Goal: Task Accomplishment & Management: Use online tool/utility

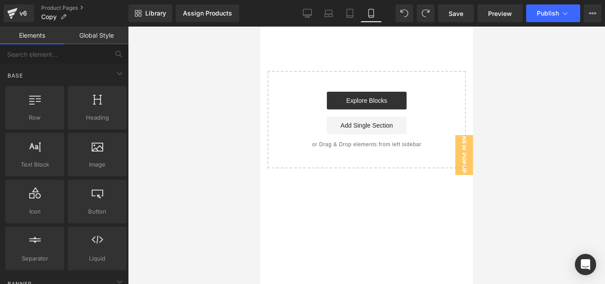
scroll to position [764, 0]
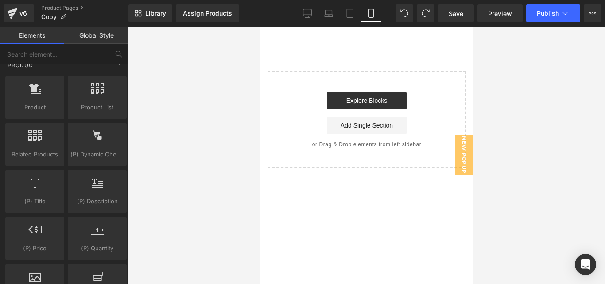
click at [167, 229] on div at bounding box center [366, 156] width 477 height 258
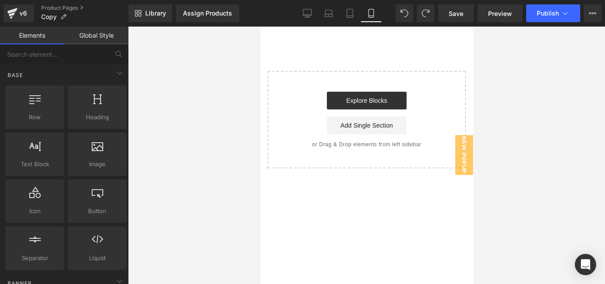
scroll to position [0, 0]
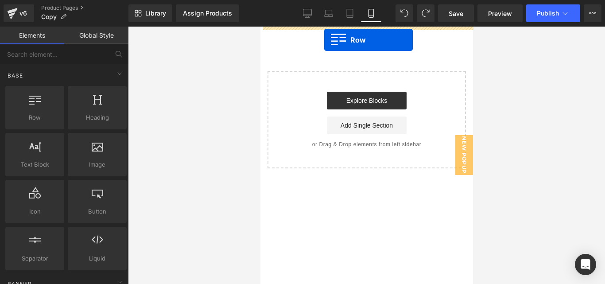
drag, startPoint x: 310, startPoint y: 136, endPoint x: 324, endPoint y: 39, distance: 97.6
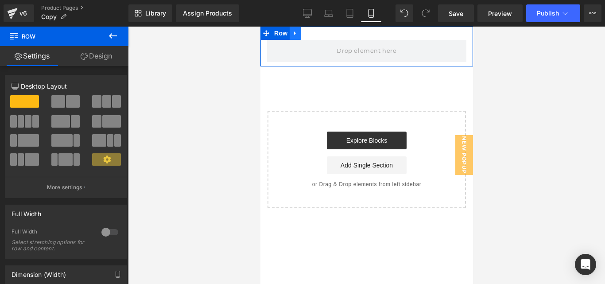
click at [295, 30] on icon at bounding box center [295, 33] width 6 height 7
click at [317, 32] on icon at bounding box center [318, 33] width 6 height 7
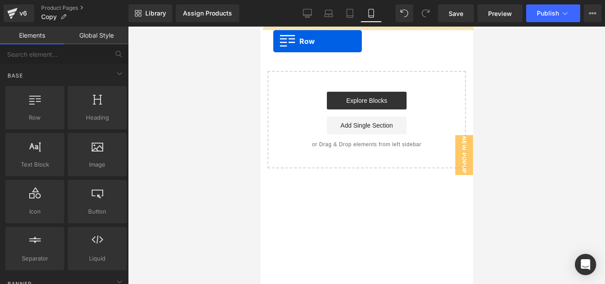
drag, startPoint x: 299, startPoint y: 142, endPoint x: 273, endPoint y: 41, distance: 104.3
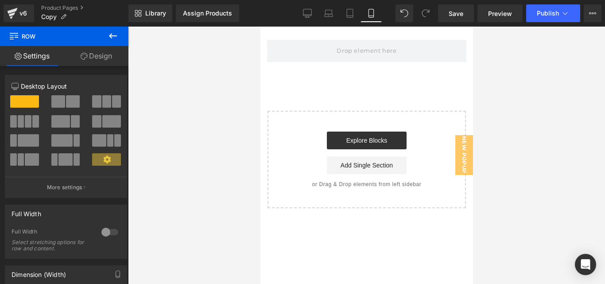
click at [111, 39] on icon at bounding box center [113, 36] width 11 height 11
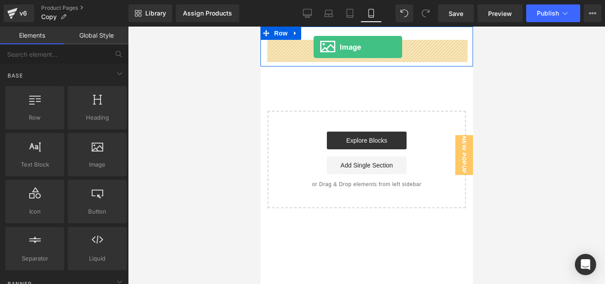
drag, startPoint x: 354, startPoint y: 167, endPoint x: 313, endPoint y: 49, distance: 124.5
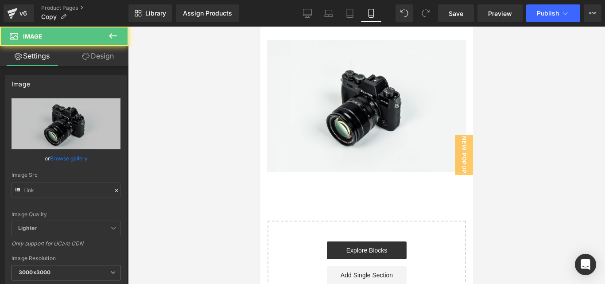
type input "//d1um8515vdn9kb.cloudfront.net/images/parallax.jpg"
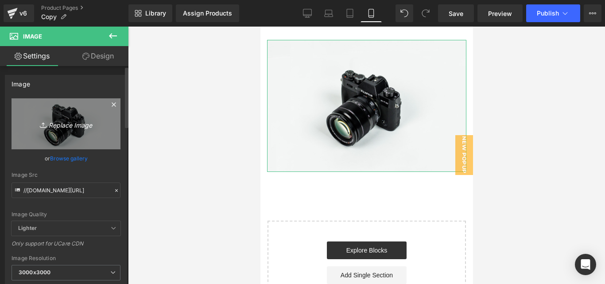
click at [65, 126] on icon "Replace Image" at bounding box center [66, 123] width 71 height 11
type input "C:\fakepath\FORMULA AVANZADA DE TERBINAFINA 11% ELIMINA ONICOMICOSIS Y EL PIE D…"
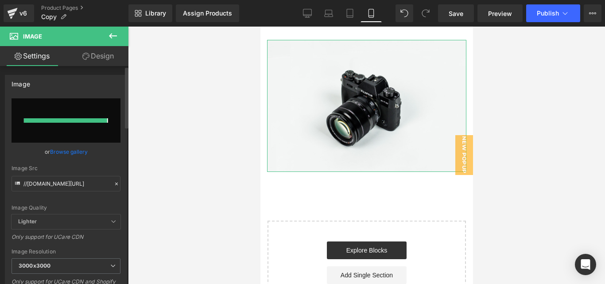
type input "https://ucarecdn.com/830168ed-64b1-4c6c-97c5-f3cf77ce4628/-/format/auto/-/previ…"
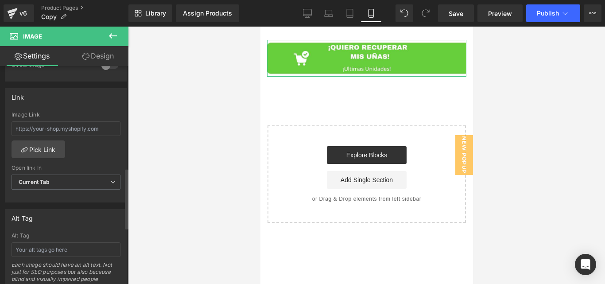
scroll to position [357, 0]
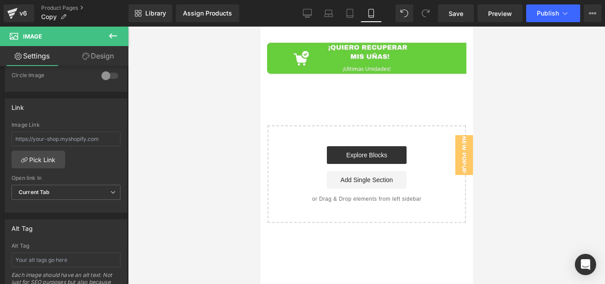
click at [168, 66] on div at bounding box center [366, 156] width 477 height 258
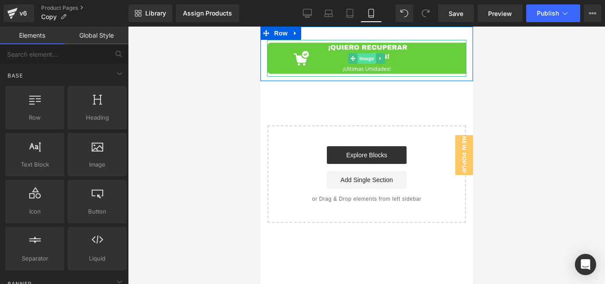
click at [364, 57] on span "Image" at bounding box center [366, 58] width 19 height 11
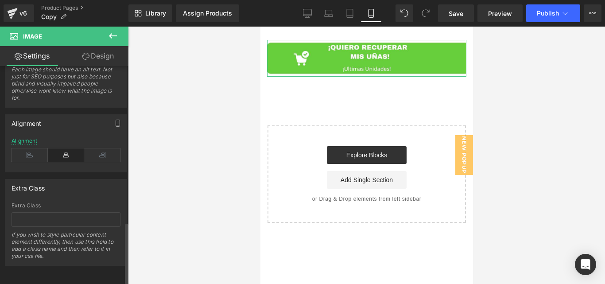
scroll to position [569, 0]
click at [48, 212] on input "text" at bounding box center [66, 219] width 109 height 15
paste input "_rsi-cod-form-is-gempage _rsi-cod-form-gempages-button-overwrite"
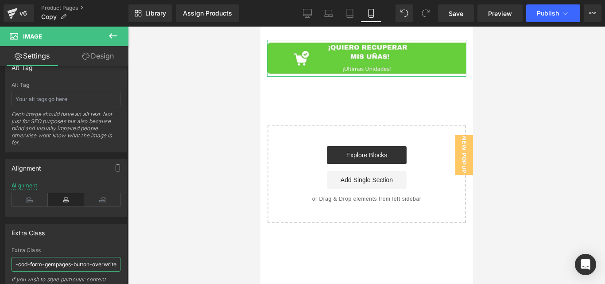
scroll to position [515, 0]
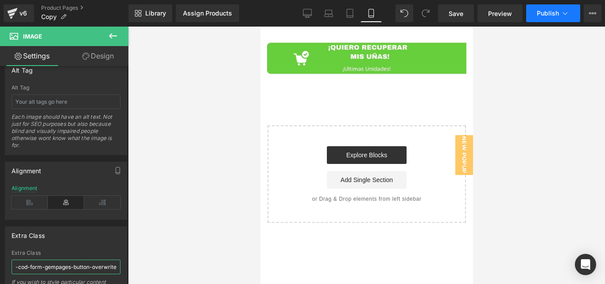
type input "_rsi-cod-form-is-gempage _rsi-cod-form-gempages-button-overwrite"
click at [542, 11] on span "Publish" at bounding box center [548, 13] width 22 height 7
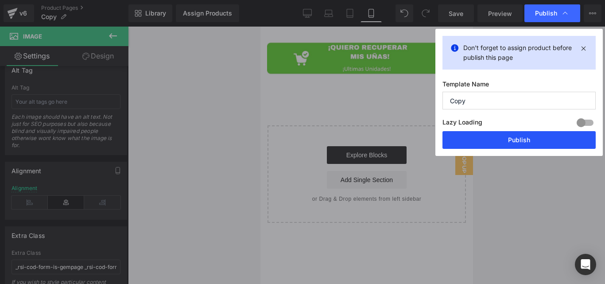
click at [464, 141] on button "Publish" at bounding box center [519, 140] width 153 height 18
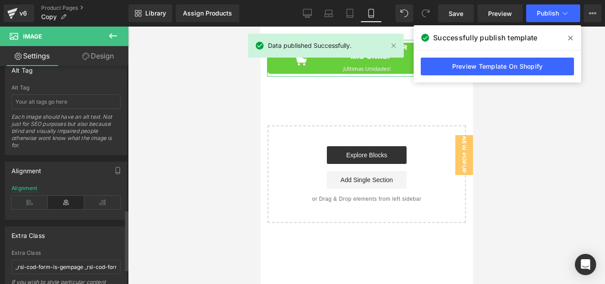
scroll to position [569, 0]
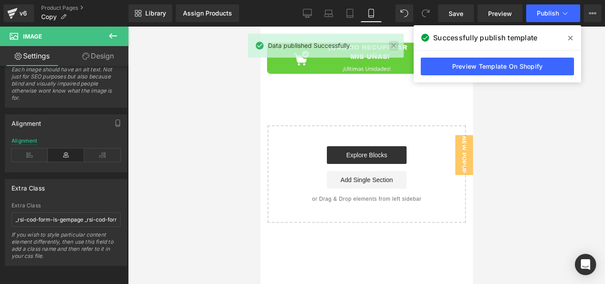
click at [392, 47] on link at bounding box center [394, 46] width 10 height 10
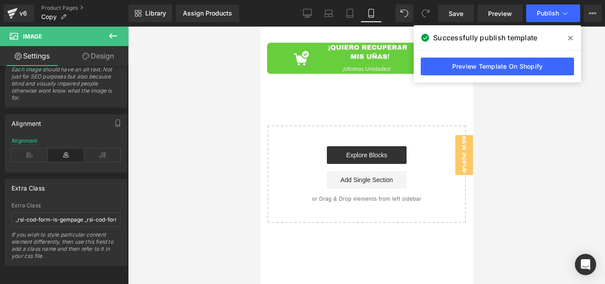
click at [285, 117] on div "Image Row Select your layout" at bounding box center [366, 125] width 213 height 196
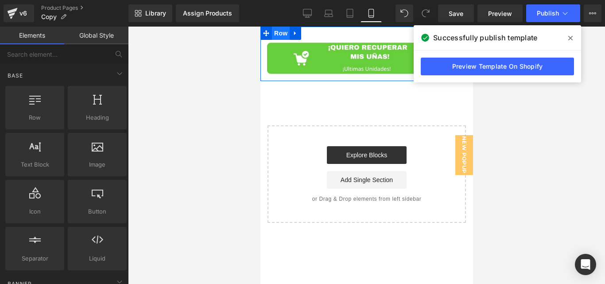
click at [284, 33] on span "Row" at bounding box center [281, 33] width 18 height 13
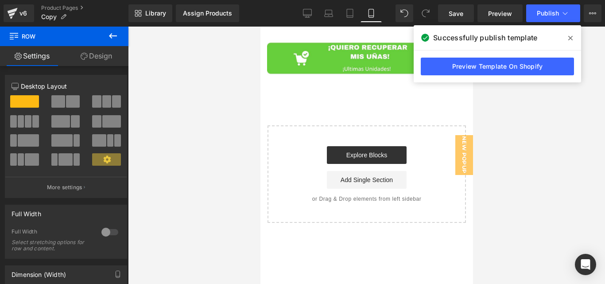
click at [576, 40] on span at bounding box center [571, 38] width 14 height 14
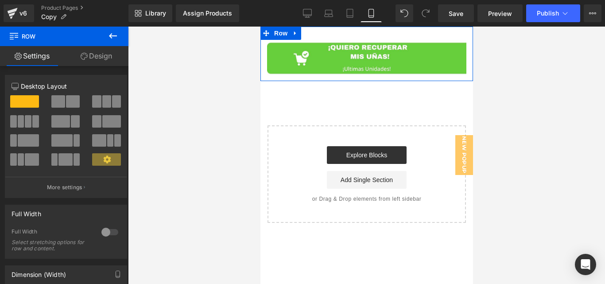
click at [96, 59] on link "Design" at bounding box center [96, 56] width 64 height 20
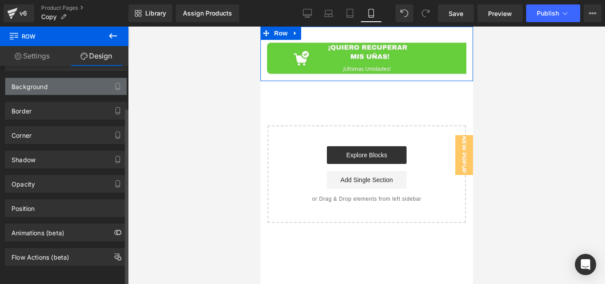
scroll to position [53, 0]
click at [74, 217] on div "Animations (beta)" at bounding box center [66, 229] width 133 height 24
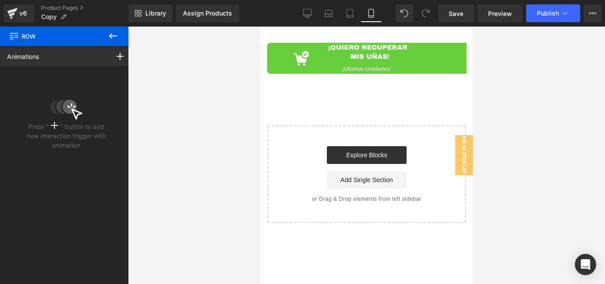
click at [116, 33] on icon at bounding box center [113, 36] width 11 height 11
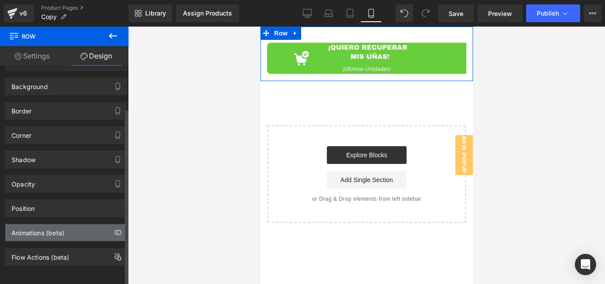
click at [47, 227] on div "Animations (beta)" at bounding box center [38, 230] width 53 height 12
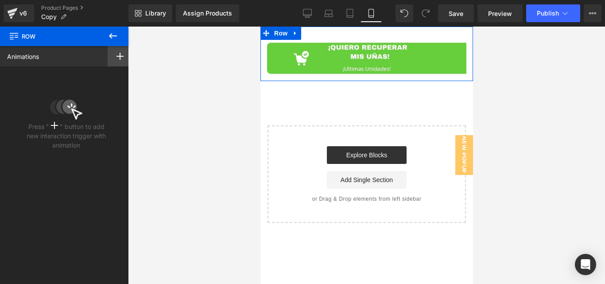
click at [117, 64] on div at bounding box center [120, 56] width 25 height 20
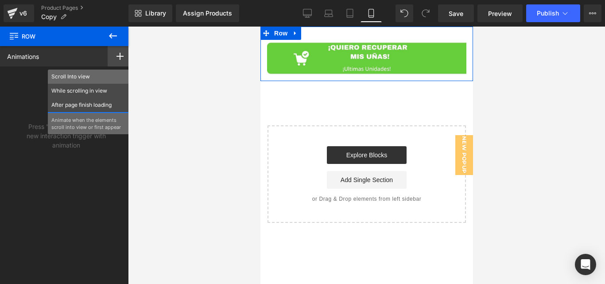
click at [90, 81] on div "Scroll Into view" at bounding box center [88, 77] width 81 height 14
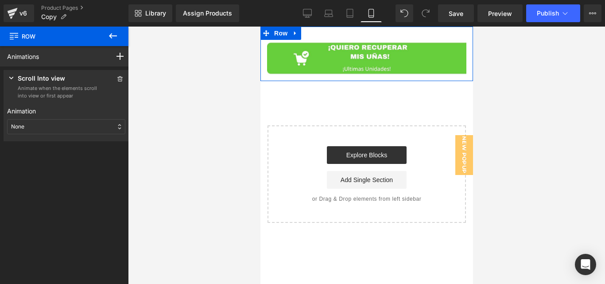
click at [76, 128] on div "None" at bounding box center [66, 126] width 118 height 15
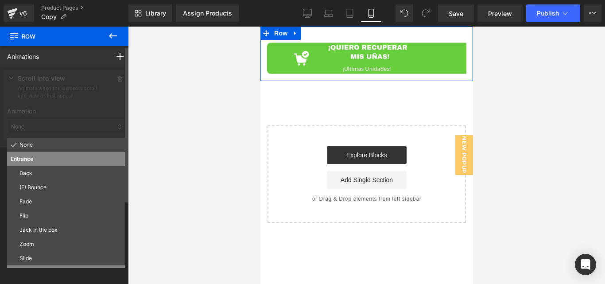
click at [68, 182] on div "(E) Bounce" at bounding box center [66, 187] width 118 height 14
click at [68, 148] on div at bounding box center [66, 107] width 133 height 82
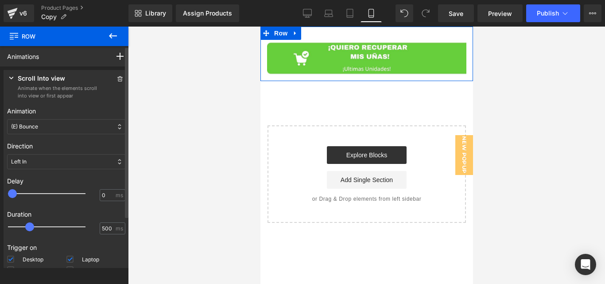
click at [87, 133] on div "(E) Bounce" at bounding box center [66, 126] width 118 height 15
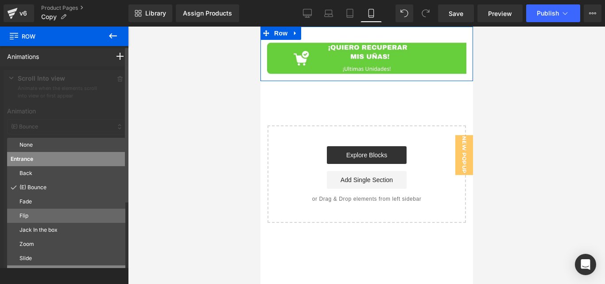
click at [62, 222] on div "Flip" at bounding box center [66, 216] width 118 height 14
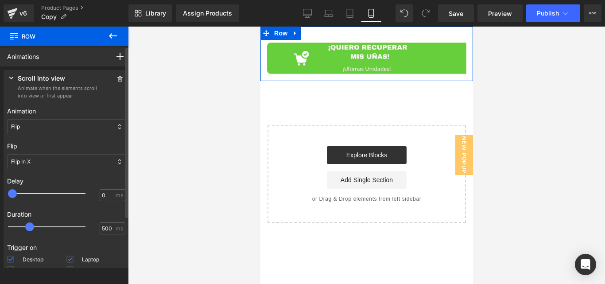
click at [98, 128] on div "Flip" at bounding box center [66, 126] width 118 height 15
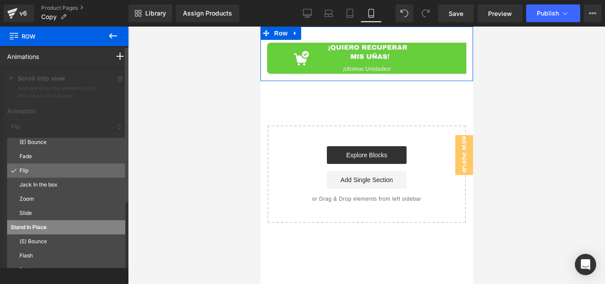
scroll to position [48, 0]
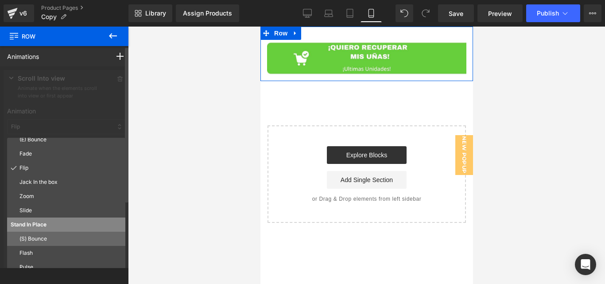
click at [63, 236] on p "(S) Bounce" at bounding box center [71, 239] width 102 height 8
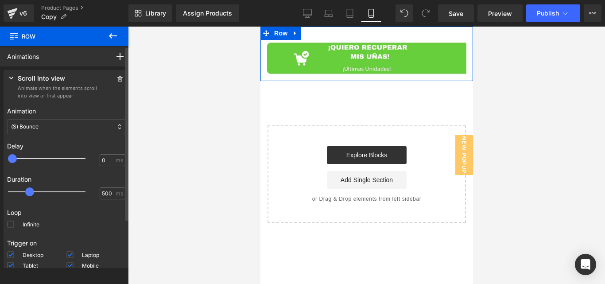
click at [98, 129] on div "(S) Bounce" at bounding box center [66, 126] width 118 height 15
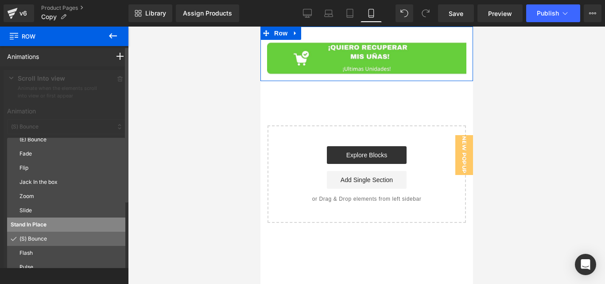
click at [66, 235] on p "(S) Bounce" at bounding box center [71, 239] width 102 height 8
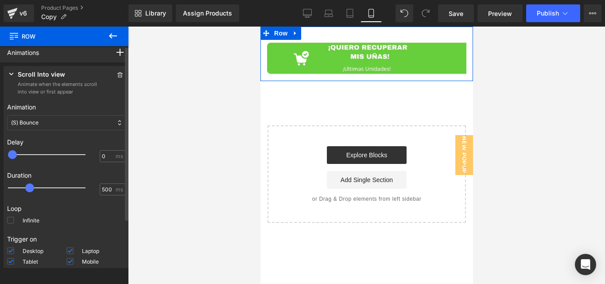
scroll to position [0, 0]
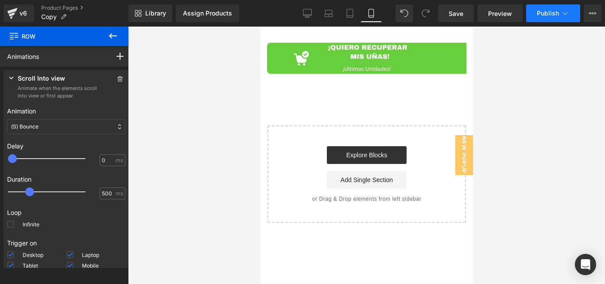
click at [549, 14] on span "Publish" at bounding box center [548, 13] width 22 height 7
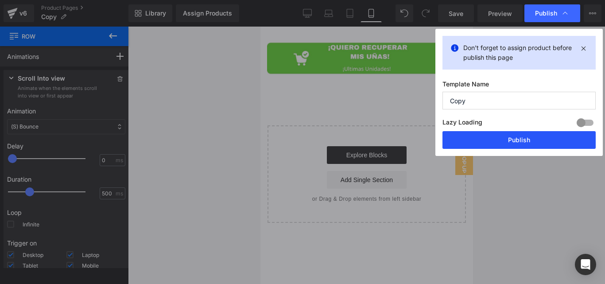
click at [497, 135] on button "Publish" at bounding box center [519, 140] width 153 height 18
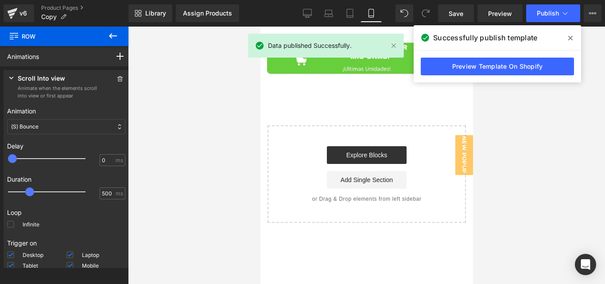
click at [577, 38] on span at bounding box center [571, 38] width 14 height 14
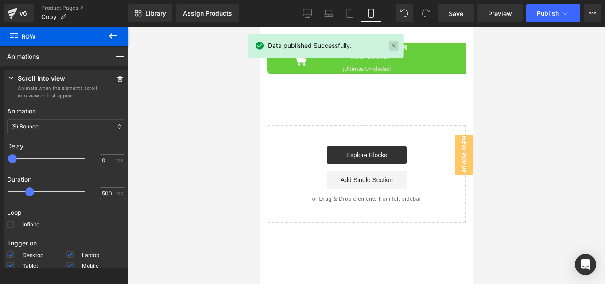
click at [395, 46] on link at bounding box center [394, 46] width 10 height 10
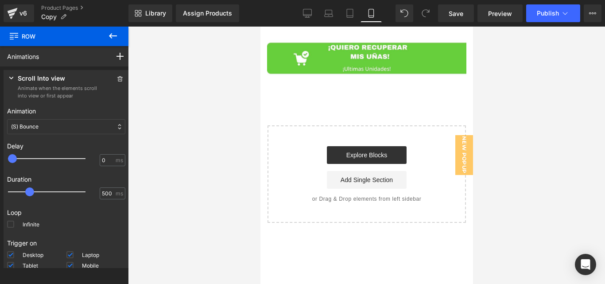
click at [116, 35] on icon at bounding box center [113, 36] width 11 height 11
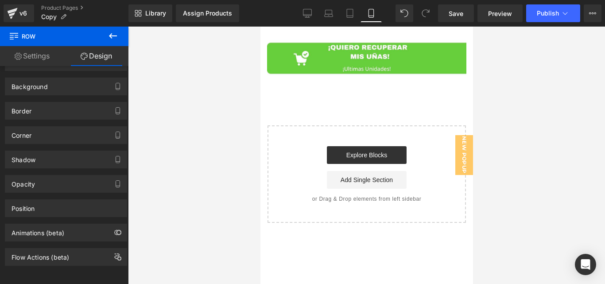
click at [116, 35] on icon at bounding box center [113, 36] width 11 height 11
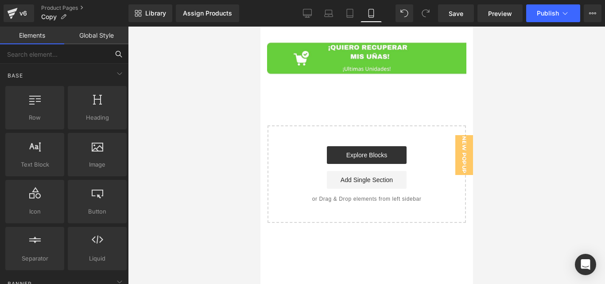
click at [73, 54] on input "text" at bounding box center [54, 54] width 109 height 20
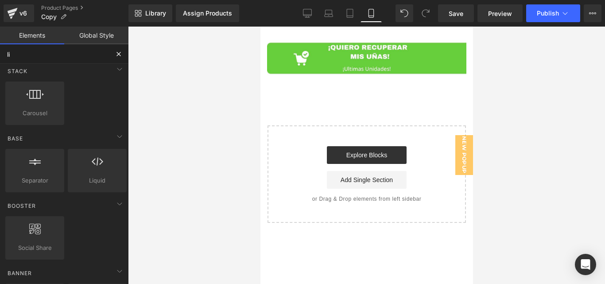
scroll to position [254, 0]
type input "li"
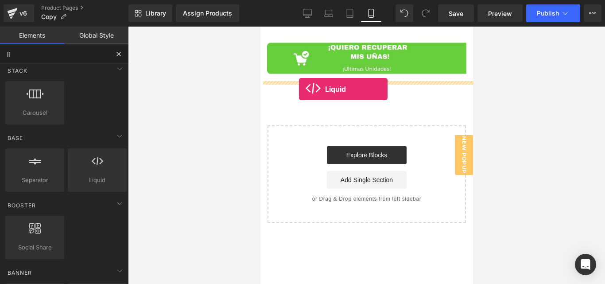
drag, startPoint x: 355, startPoint y: 192, endPoint x: 299, endPoint y: 89, distance: 117.4
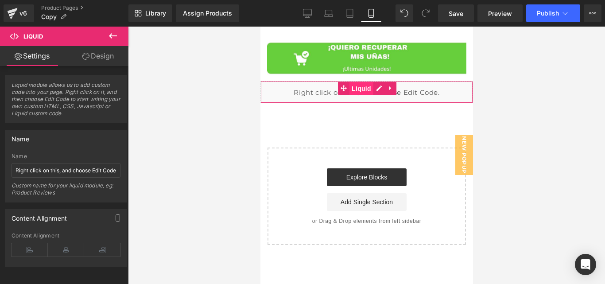
click at [372, 87] on span "Liquid" at bounding box center [361, 88] width 24 height 13
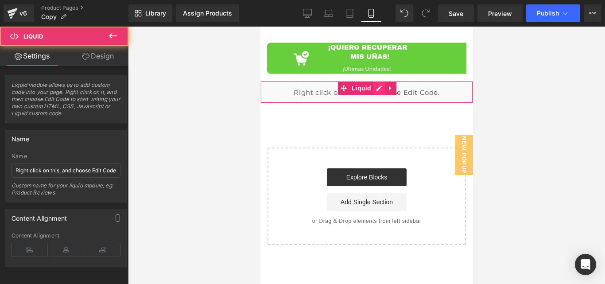
click at [380, 87] on div "Liquid" at bounding box center [366, 92] width 213 height 22
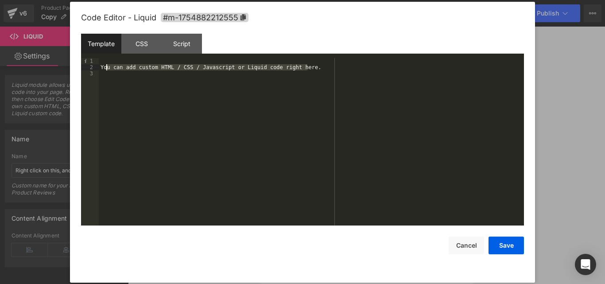
drag, startPoint x: 321, startPoint y: 68, endPoint x: 106, endPoint y: 67, distance: 214.5
click at [106, 67] on div "You can add custom HTML / CSS / Javascript or Liquid code right here." at bounding box center [311, 148] width 425 height 180
click at [546, 96] on div at bounding box center [302, 142] width 605 height 284
click at [382, 91] on div "Liquid" at bounding box center [366, 92] width 213 height 22
click at [556, 113] on div at bounding box center [302, 142] width 605 height 284
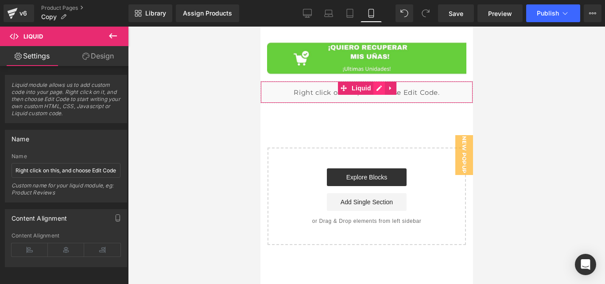
click at [379, 89] on div "Liquid" at bounding box center [366, 92] width 213 height 22
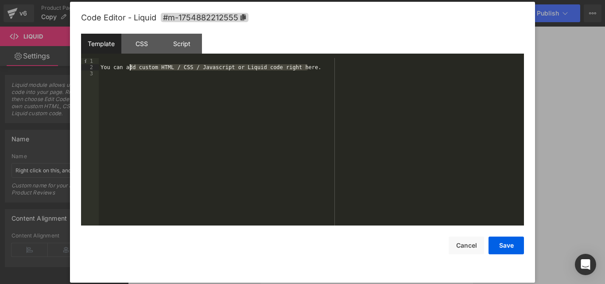
drag, startPoint x: 319, startPoint y: 66, endPoint x: 130, endPoint y: 68, distance: 188.4
click at [130, 68] on div "You can add custom HTML / CSS / Javascript or Liquid code right here." at bounding box center [311, 148] width 425 height 180
click at [244, 85] on div "You can add custom HTML / CSS / Javascript or Liquid code right here." at bounding box center [311, 148] width 425 height 180
click at [464, 249] on button "Cancel" at bounding box center [466, 246] width 35 height 18
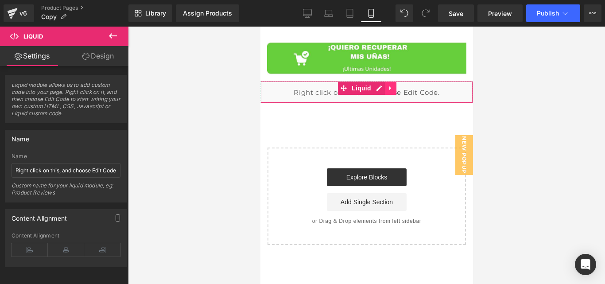
click at [393, 91] on icon at bounding box center [390, 88] width 6 height 7
click at [394, 91] on icon at bounding box center [396, 88] width 6 height 7
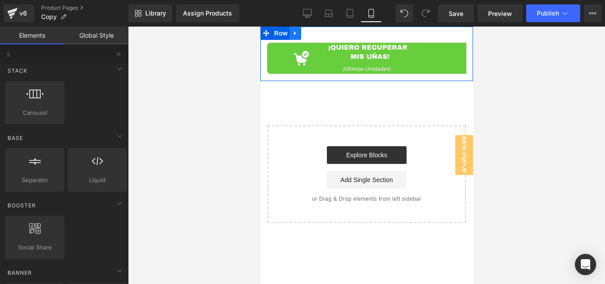
click at [296, 33] on icon at bounding box center [295, 33] width 6 height 7
click at [317, 36] on icon at bounding box center [318, 33] width 6 height 6
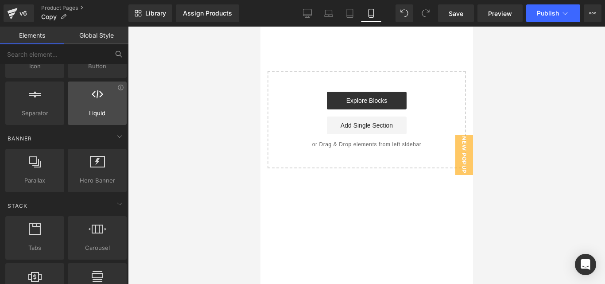
scroll to position [0, 0]
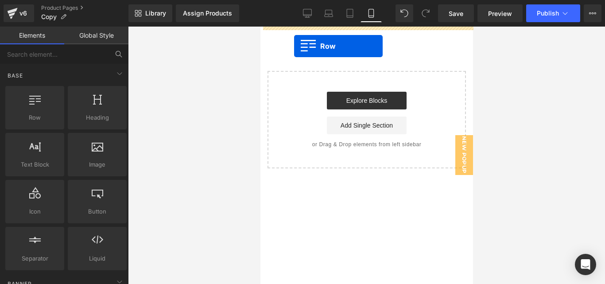
drag, startPoint x: 297, startPoint y: 135, endPoint x: 294, endPoint y: 46, distance: 89.6
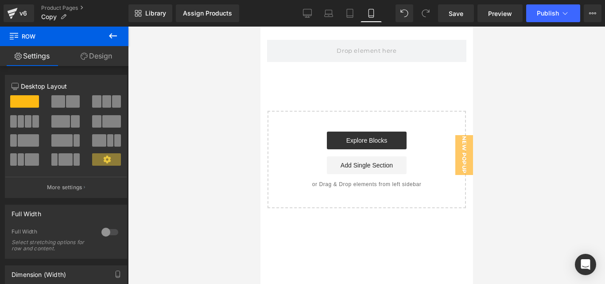
click at [107, 32] on button at bounding box center [113, 37] width 31 height 20
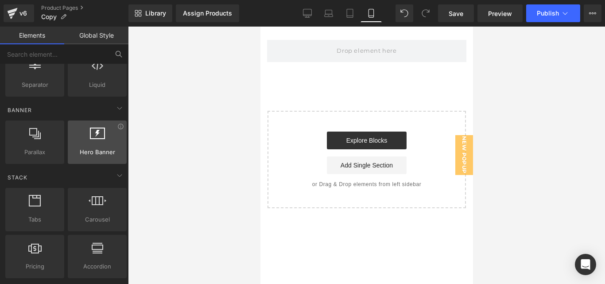
scroll to position [168, 0]
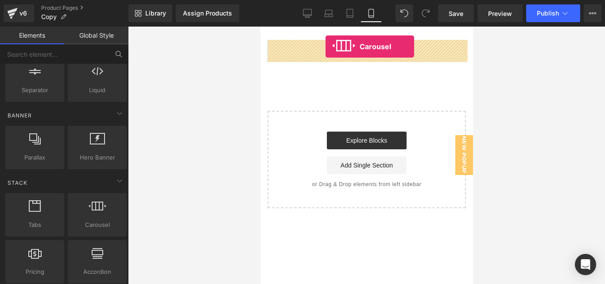
drag, startPoint x: 352, startPoint y: 237, endPoint x: 325, endPoint y: 47, distance: 192.4
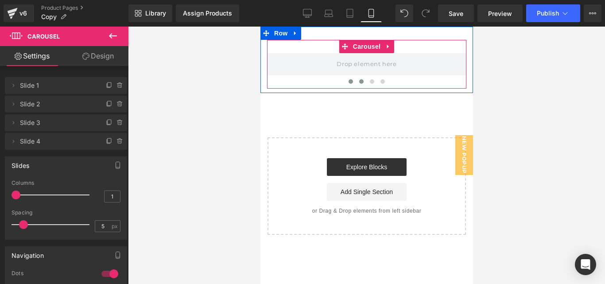
click at [357, 81] on button at bounding box center [361, 81] width 11 height 9
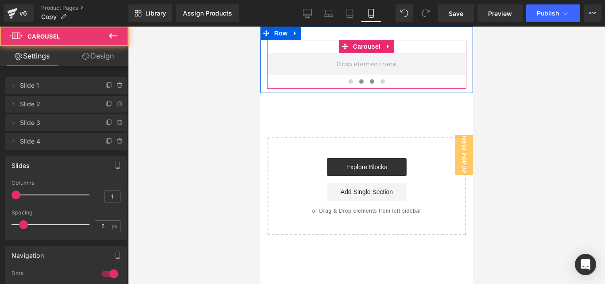
click at [370, 82] on span at bounding box center [372, 81] width 4 height 4
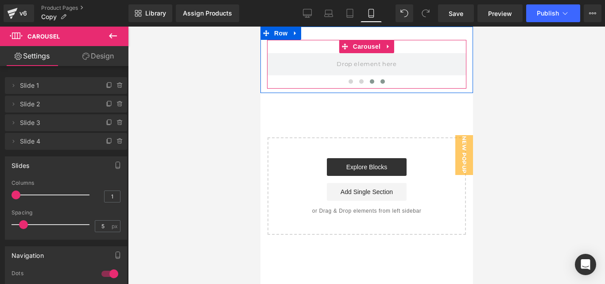
click at [381, 82] on span at bounding box center [382, 81] width 4 height 4
click at [355, 81] on button at bounding box center [350, 81] width 11 height 9
click at [361, 81] on span at bounding box center [361, 81] width 4 height 4
click at [354, 81] on button at bounding box center [350, 81] width 11 height 9
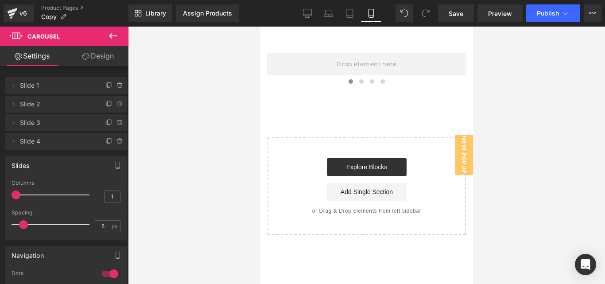
click at [122, 39] on button at bounding box center [113, 37] width 31 height 20
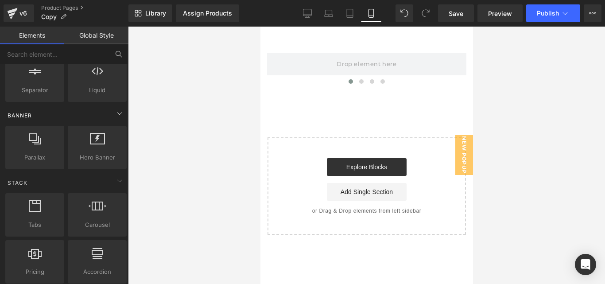
scroll to position [0, 0]
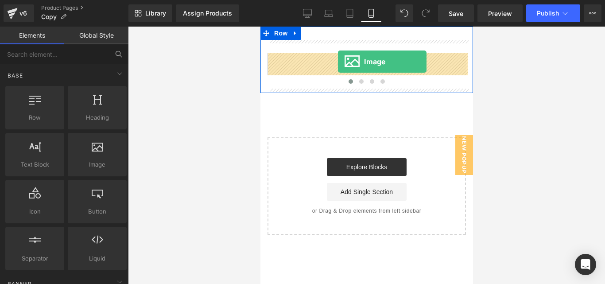
drag, startPoint x: 363, startPoint y: 177, endPoint x: 338, endPoint y: 62, distance: 118.5
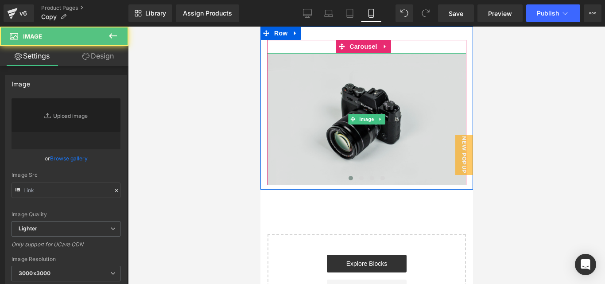
type input "//d1um8515vdn9kb.cloudfront.net/images/parallax.jpg"
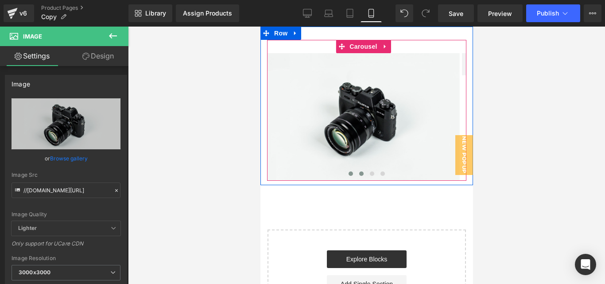
click at [359, 174] on span at bounding box center [361, 174] width 4 height 4
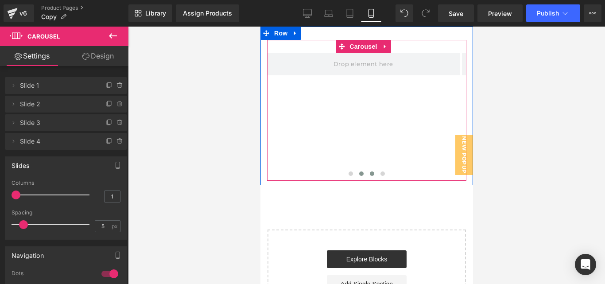
click at [370, 173] on span at bounding box center [372, 174] width 4 height 4
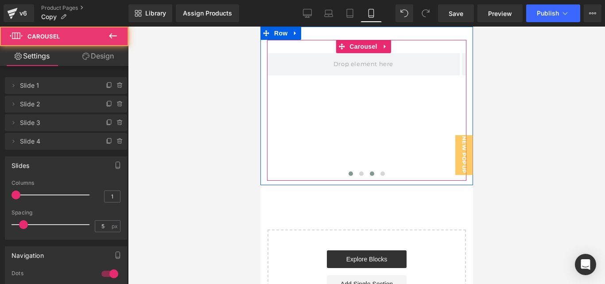
click at [351, 172] on button at bounding box center [350, 173] width 11 height 9
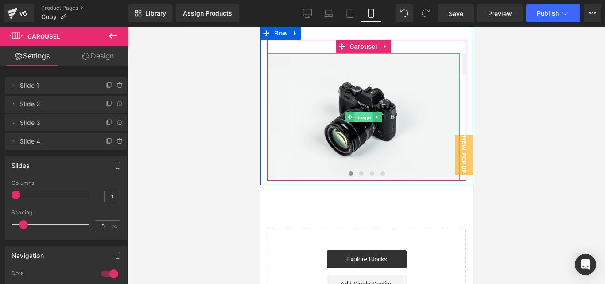
click at [366, 117] on span "Image" at bounding box center [363, 117] width 19 height 11
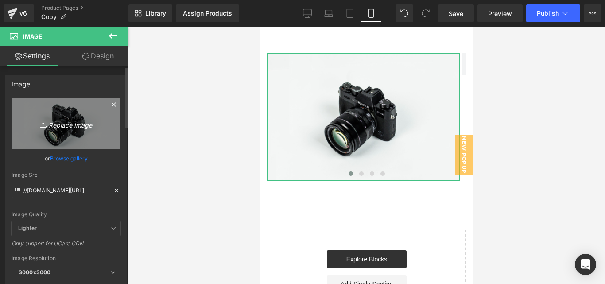
click at [59, 121] on icon "Replace Image" at bounding box center [66, 123] width 71 height 11
type input "C:\fakepath\FORMULA AVANZADA DE TERBINAFINA 11% ELIMINA ONICOMICOSIS Y EL PIE D…"
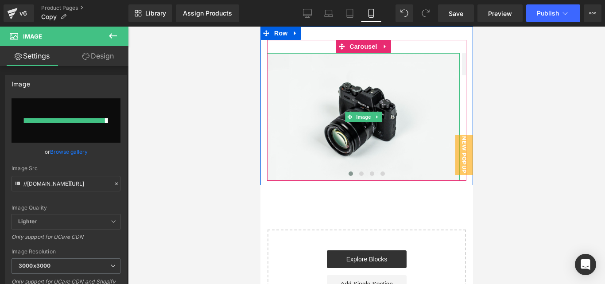
type input "https://ucarecdn.com/62638e4c-f14a-4047-895c-17d7947a62fc/-/format/auto/-/previ…"
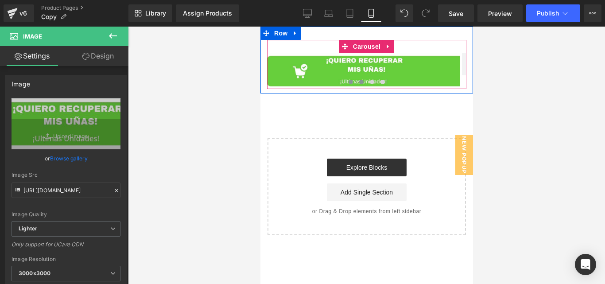
click at [361, 82] on span at bounding box center [361, 82] width 4 height 4
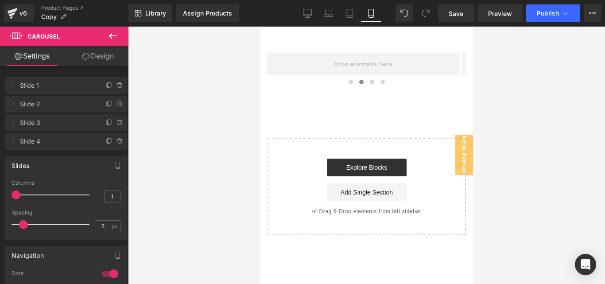
click at [106, 37] on button at bounding box center [113, 37] width 31 height 20
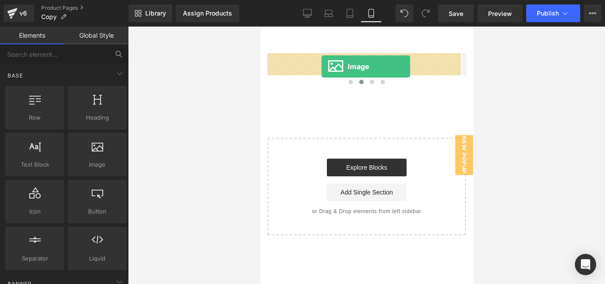
drag, startPoint x: 364, startPoint y: 179, endPoint x: 321, endPoint y: 66, distance: 119.9
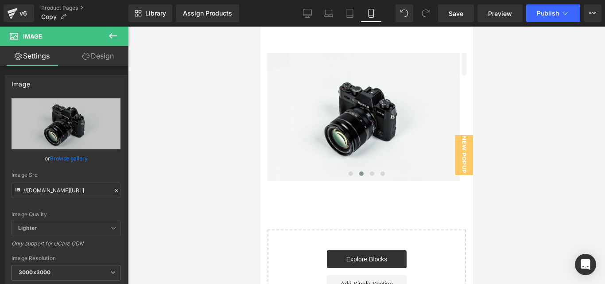
click at [113, 31] on icon at bounding box center [113, 36] width 11 height 11
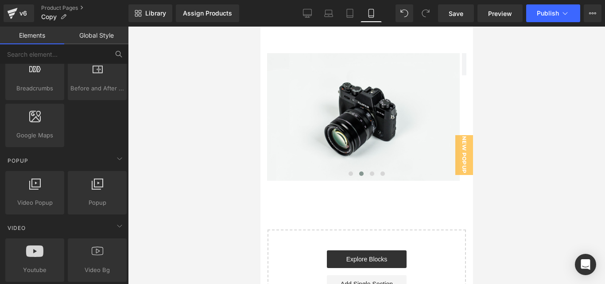
scroll to position [486, 0]
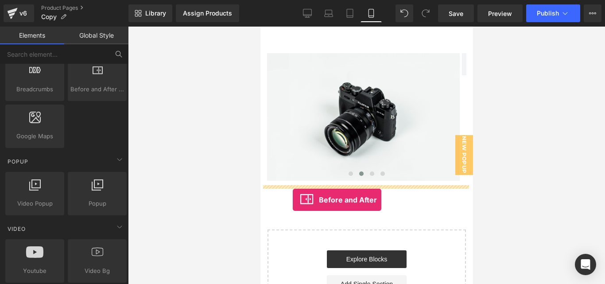
drag, startPoint x: 351, startPoint y: 105, endPoint x: 293, endPoint y: 199, distance: 110.3
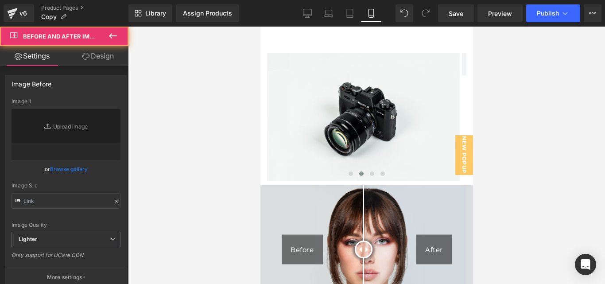
type input "https://cdn.shopify.com/s/files/1/2005/9307/files/Before-2_1024x1024.jpg"
type input "https://cdn.shopify.com/s/files/1/2005/9307/files/After-2_1024x1024.jpg"
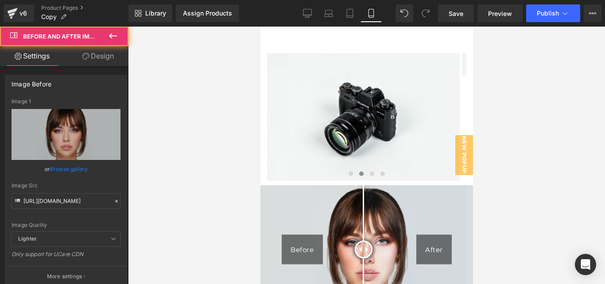
scroll to position [64, 0]
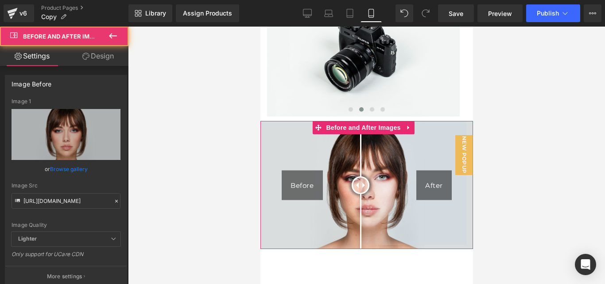
drag, startPoint x: 368, startPoint y: 178, endPoint x: 358, endPoint y: 166, distance: 15.7
click at [358, 176] on div at bounding box center [360, 185] width 18 height 18
click at [362, 177] on div at bounding box center [363, 185] width 18 height 18
drag, startPoint x: 362, startPoint y: 177, endPoint x: 362, endPoint y: 190, distance: 13.3
click at [360, 192] on div at bounding box center [365, 185] width 18 height 18
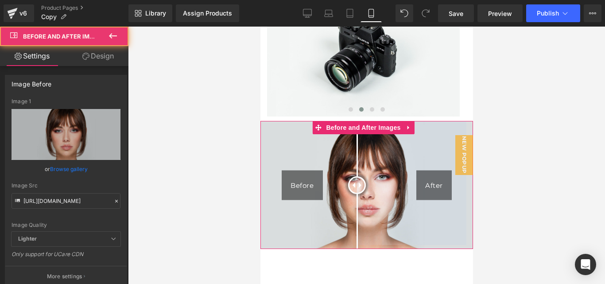
drag, startPoint x: 358, startPoint y: 113, endPoint x: 339, endPoint y: 114, distance: 19.1
click at [359, 176] on div at bounding box center [357, 185] width 18 height 18
click at [117, 37] on icon at bounding box center [113, 36] width 11 height 11
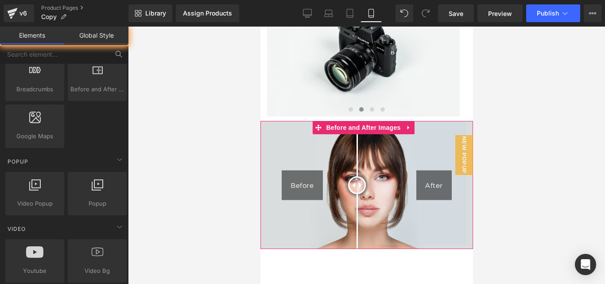
scroll to position [131, 0]
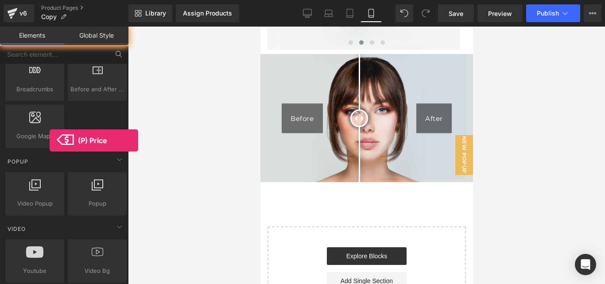
drag, startPoint x: 310, startPoint y: 167, endPoint x: 322, endPoint y: 192, distance: 28.1
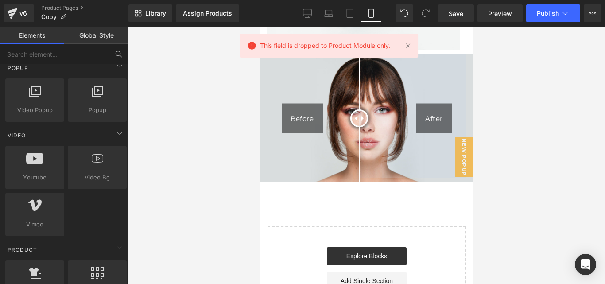
scroll to position [176, 0]
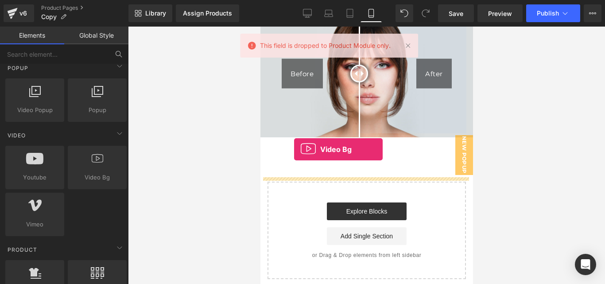
drag, startPoint x: 360, startPoint y: 203, endPoint x: 294, endPoint y: 149, distance: 85.7
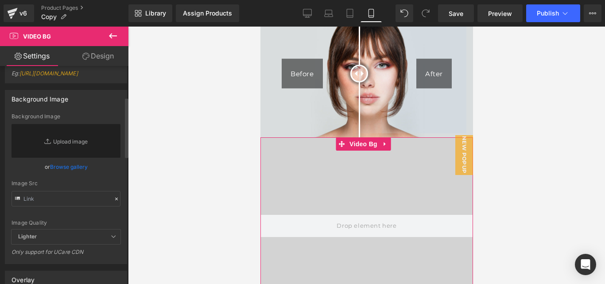
scroll to position [74, 0]
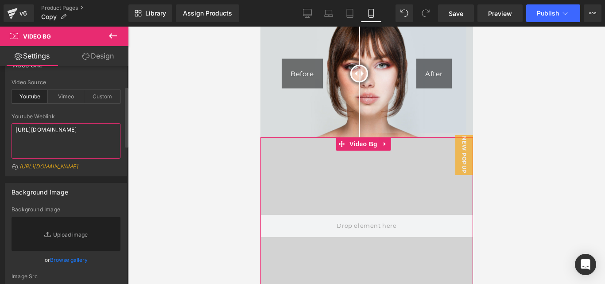
drag, startPoint x: 67, startPoint y: 135, endPoint x: 8, endPoint y: 124, distance: 60.4
click at [8, 124] on div "youtube Video Source Youtube Vimeo Custom Youtube Weblink https://www.youtube.c…" at bounding box center [65, 127] width 121 height 97
click at [386, 140] on icon at bounding box center [385, 143] width 6 height 7
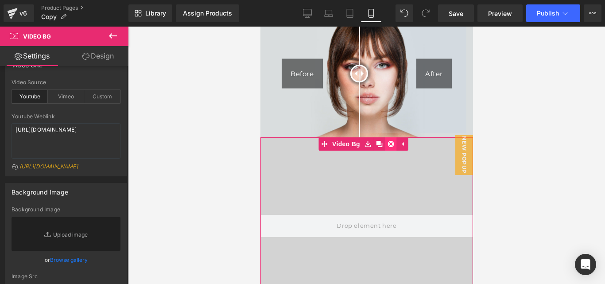
click at [392, 142] on icon at bounding box center [391, 144] width 6 height 6
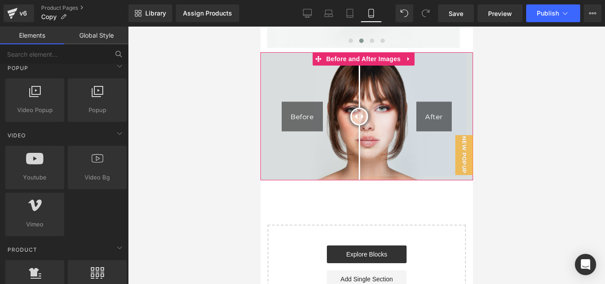
scroll to position [135, 0]
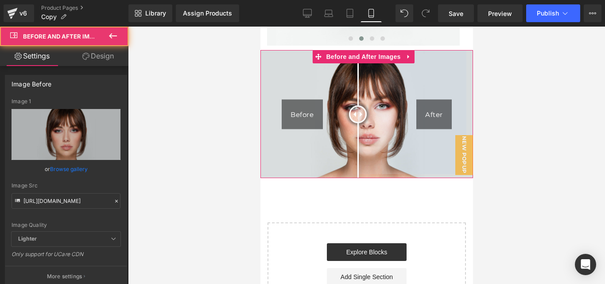
drag, startPoint x: 355, startPoint y: 109, endPoint x: 363, endPoint y: 119, distance: 12.3
click at [363, 119] on div at bounding box center [358, 114] width 18 height 18
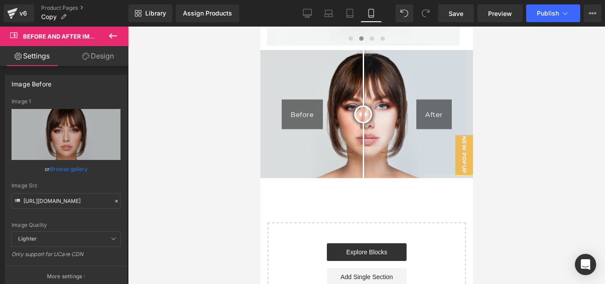
click at [113, 39] on icon at bounding box center [113, 36] width 11 height 11
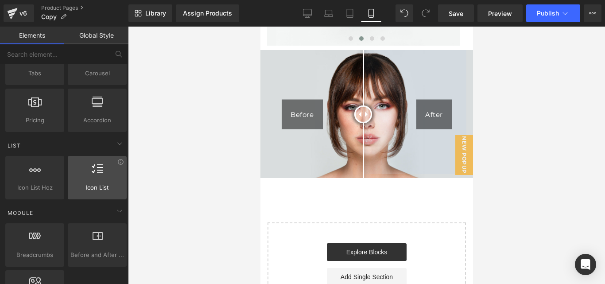
scroll to position [319, 0]
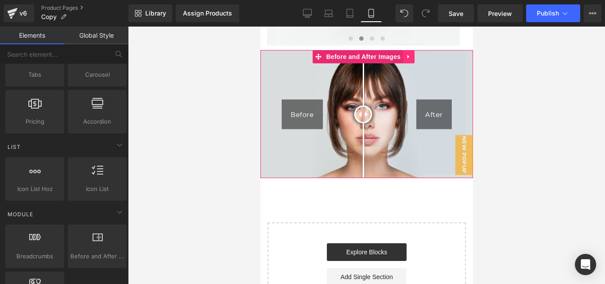
click at [410, 56] on icon at bounding box center [409, 57] width 6 height 7
click at [265, 89] on img at bounding box center [366, 114] width 213 height 128
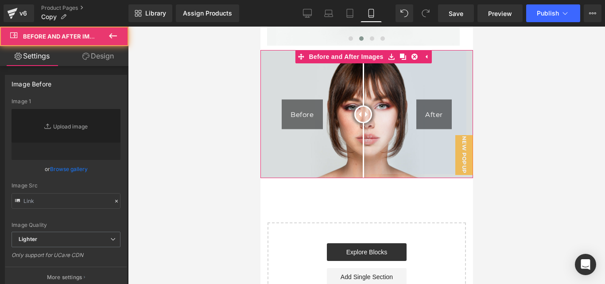
click at [249, 89] on div at bounding box center [366, 156] width 477 height 258
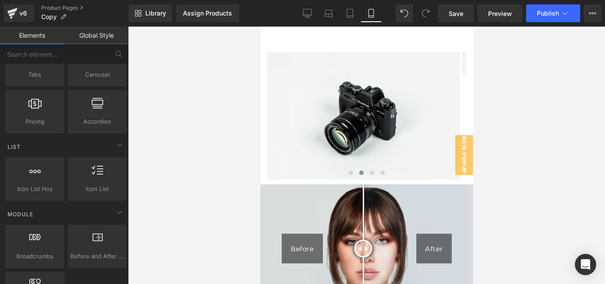
scroll to position [0, 0]
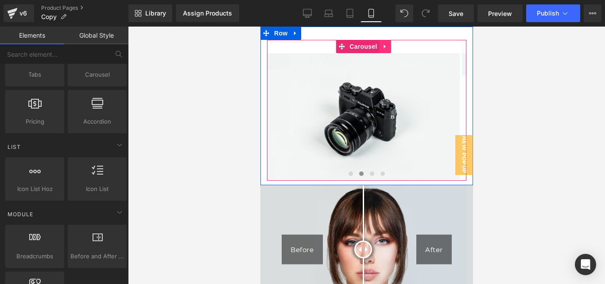
click at [385, 49] on icon at bounding box center [385, 46] width 6 height 7
click at [388, 49] on icon at bounding box center [391, 46] width 6 height 6
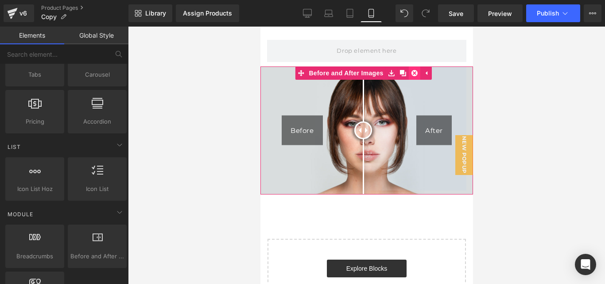
click at [413, 74] on icon at bounding box center [414, 73] width 6 height 6
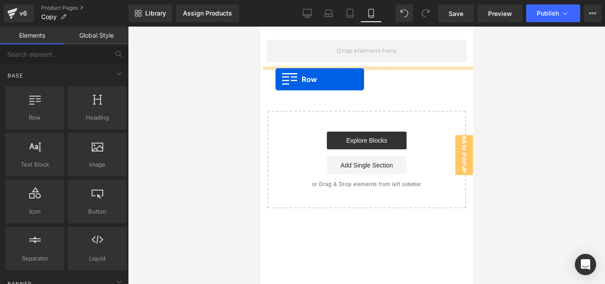
drag, startPoint x: 303, startPoint y: 133, endPoint x: 275, endPoint y: 79, distance: 60.3
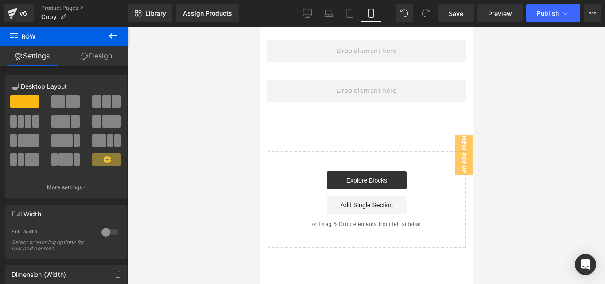
click at [116, 34] on icon at bounding box center [113, 36] width 11 height 11
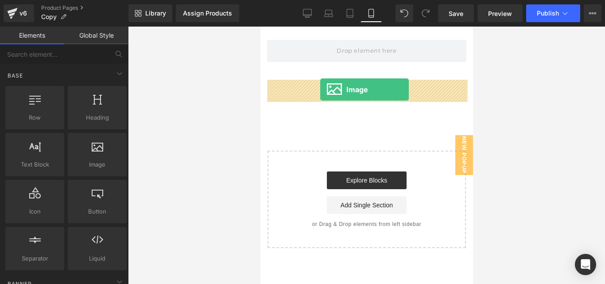
drag, startPoint x: 353, startPoint y: 181, endPoint x: 320, endPoint y: 90, distance: 97.6
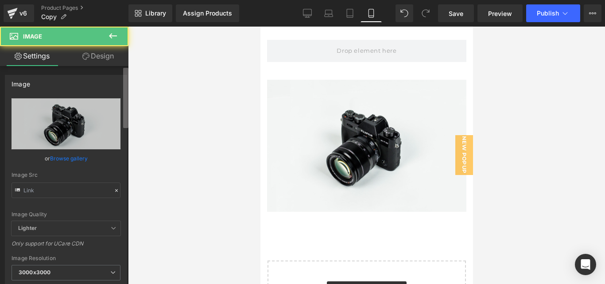
type input "//d1um8515vdn9kb.cloudfront.net/images/parallax.jpg"
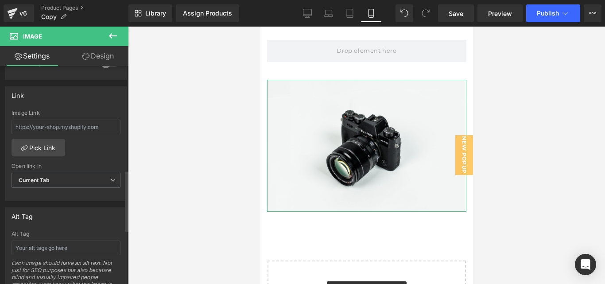
scroll to position [373, 0]
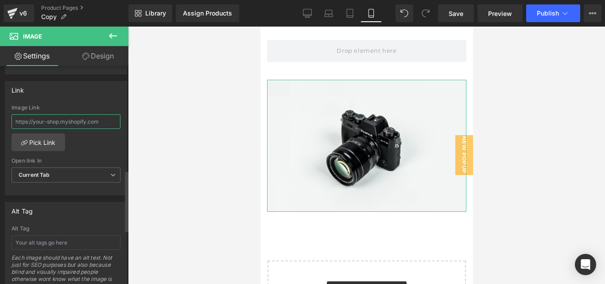
click at [94, 123] on input "text" at bounding box center [66, 121] width 109 height 15
drag, startPoint x: 69, startPoint y: 120, endPoint x: 85, endPoint y: 121, distance: 15.6
click at [85, 121] on input "text" at bounding box center [66, 121] width 109 height 15
click at [77, 119] on input "text" at bounding box center [66, 121] width 109 height 15
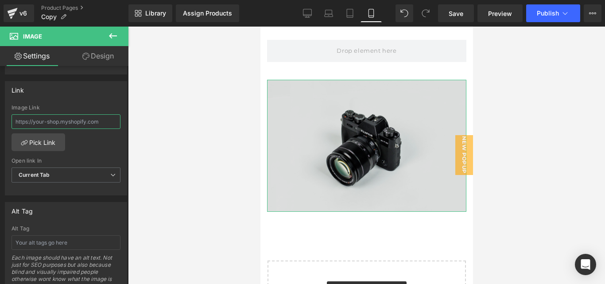
drag, startPoint x: 365, startPoint y: 151, endPoint x: 445, endPoint y: 128, distance: 83.6
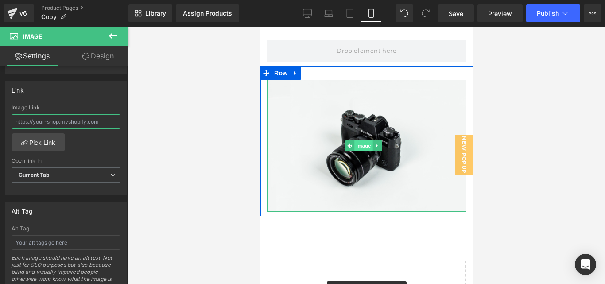
click at [363, 140] on span "Image" at bounding box center [363, 145] width 19 height 11
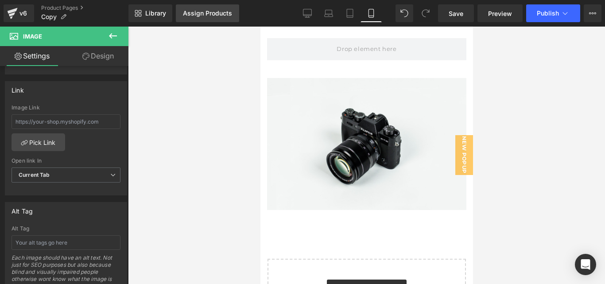
click at [201, 14] on div "Assign Products" at bounding box center [207, 13] width 49 height 7
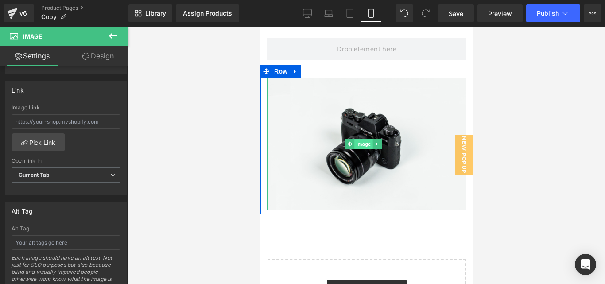
click at [362, 142] on span "Image" at bounding box center [363, 144] width 19 height 11
click at [355, 141] on span "Image" at bounding box center [363, 144] width 19 height 11
click at [352, 142] on span at bounding box center [349, 144] width 9 height 11
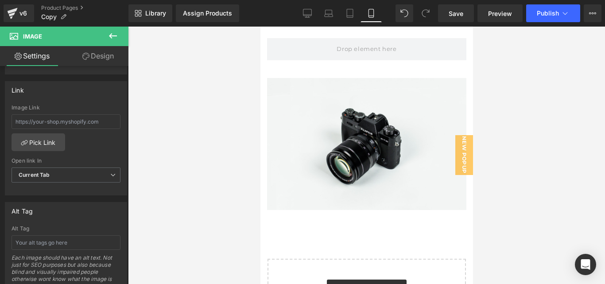
click at [118, 37] on button at bounding box center [113, 37] width 31 height 20
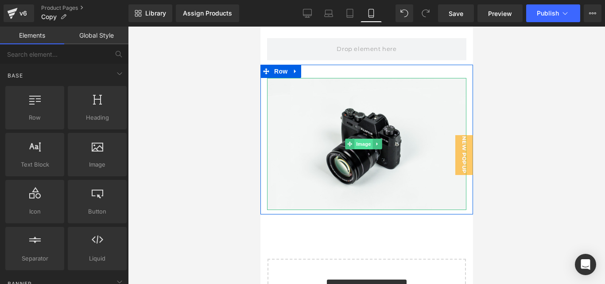
click at [366, 143] on span "Image" at bounding box center [363, 144] width 19 height 11
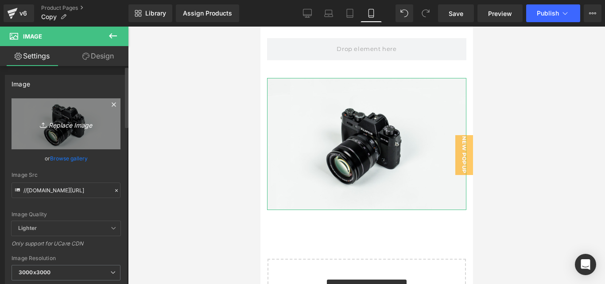
click at [62, 121] on icon "Replace Image" at bounding box center [66, 123] width 71 height 11
type input "C:\fakepath\Captura de pantalla 2025-08-07 124539.jpg"
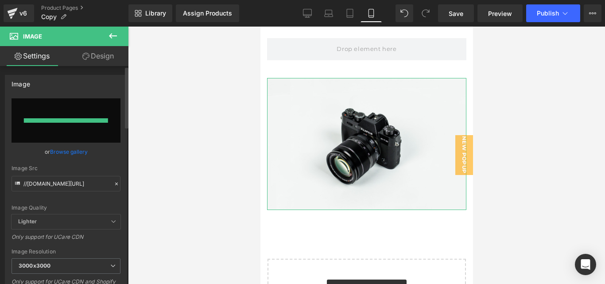
type input "https://ucarecdn.com/aa879d0e-0508-4b43-9391-0f86a94edb7d/-/format/auto/-/previ…"
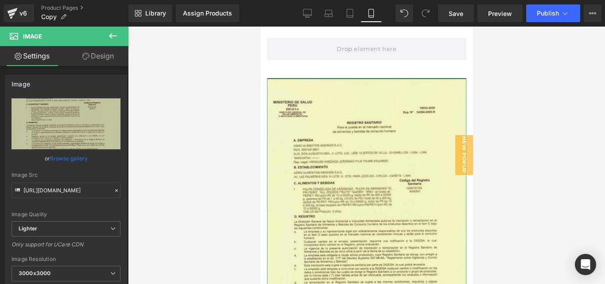
click at [78, 64] on link "Design" at bounding box center [98, 56] width 64 height 20
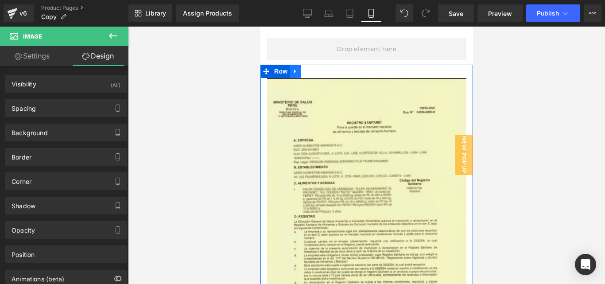
click at [297, 68] on icon at bounding box center [295, 71] width 6 height 7
click at [320, 71] on icon at bounding box center [318, 71] width 6 height 6
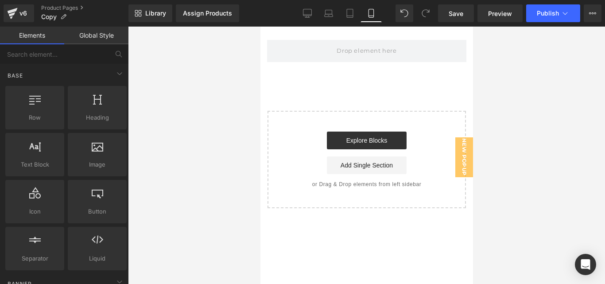
scroll to position [0, 0]
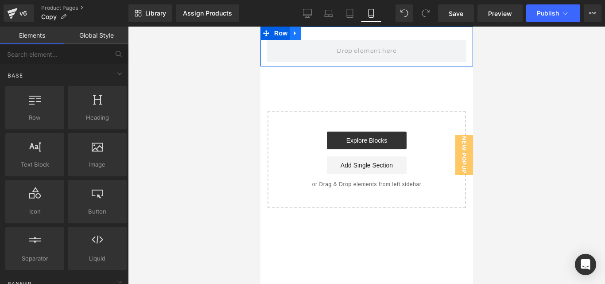
click at [296, 38] on link at bounding box center [295, 33] width 12 height 13
click at [317, 38] on link at bounding box center [318, 33] width 12 height 13
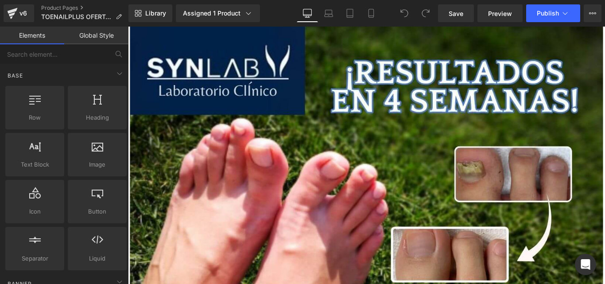
click at [371, 17] on icon at bounding box center [371, 13] width 5 height 8
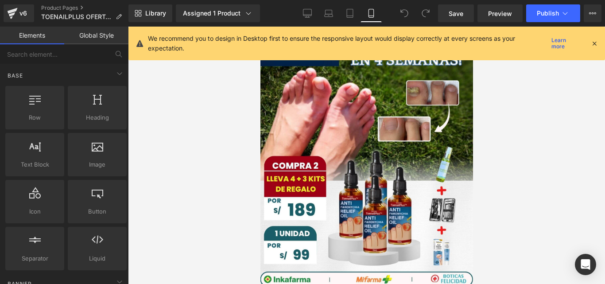
click at [595, 43] on icon at bounding box center [595, 43] width 8 height 8
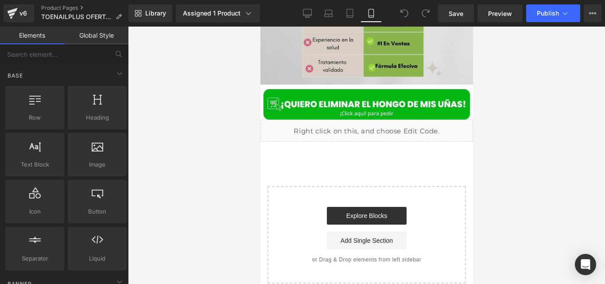
scroll to position [3450, 0]
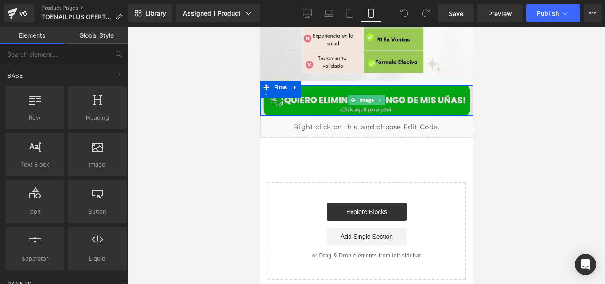
click at [327, 86] on img at bounding box center [366, 100] width 213 height 31
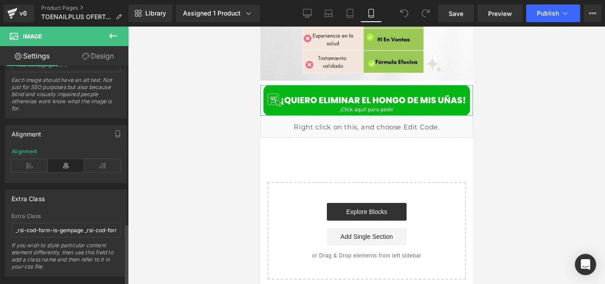
scroll to position [569, 0]
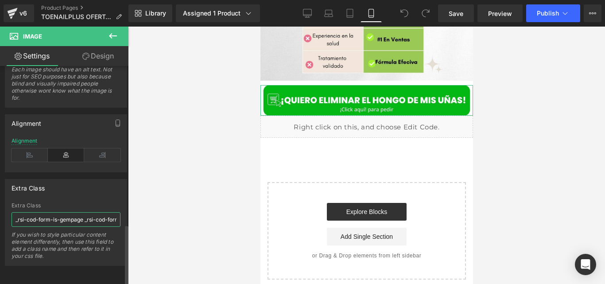
click at [59, 219] on input "_rsi-cod-form-is-gempage _rsi-cod-form-gempages-button-overwrite" at bounding box center [66, 219] width 109 height 15
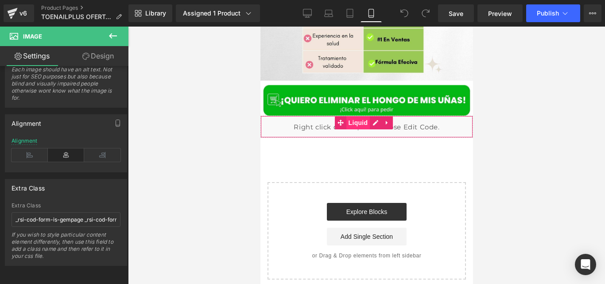
click at [352, 116] on span "Liquid" at bounding box center [358, 122] width 24 height 13
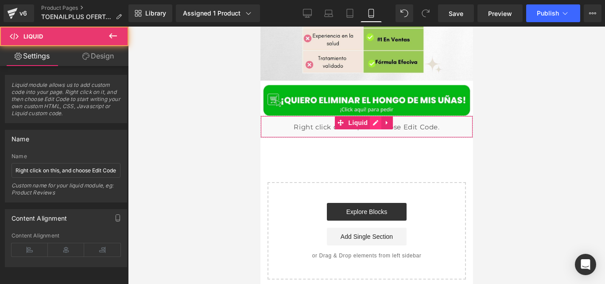
click at [374, 116] on div "Liquid" at bounding box center [366, 127] width 213 height 22
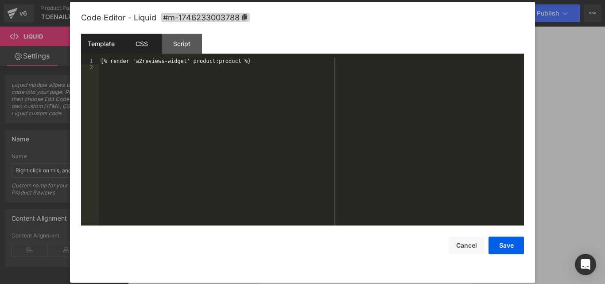
click at [149, 39] on div "CSS" at bounding box center [141, 44] width 40 height 20
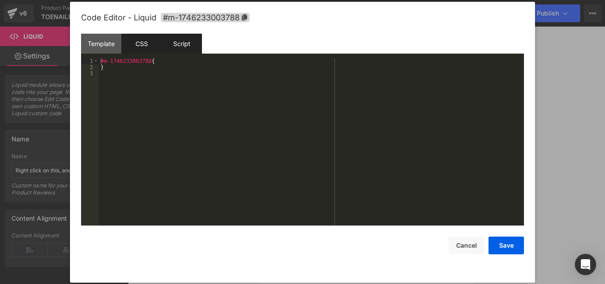
click at [183, 43] on div "Script" at bounding box center [182, 44] width 40 height 20
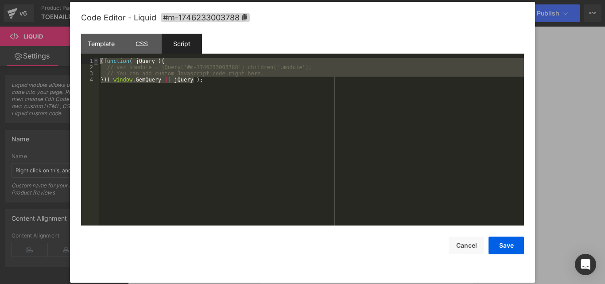
drag, startPoint x: 199, startPoint y: 86, endPoint x: 97, endPoint y: 60, distance: 105.2
click at [97, 60] on pre "1 2 3 4 ( function ( jQuery ) { // var $module = jQuery('#m-1746233003788').chi…" at bounding box center [302, 142] width 443 height 168
click at [87, 47] on div "Template" at bounding box center [101, 44] width 40 height 20
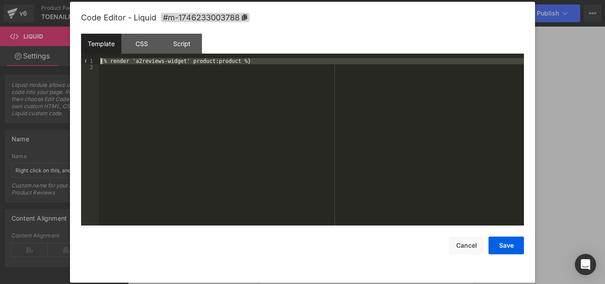
drag, startPoint x: 254, startPoint y: 65, endPoint x: 99, endPoint y: 57, distance: 155.4
click at [99, 57] on div "Template CSS Script Data 1 2 {% render 'a2reviews-widget' product:product %} XX…" at bounding box center [302, 130] width 443 height 192
drag, startPoint x: 498, startPoint y: 14, endPoint x: 490, endPoint y: 52, distance: 39.5
click at [490, 34] on div "Code Editor - Liquid #m-1746233003788" at bounding box center [302, 18] width 443 height 32
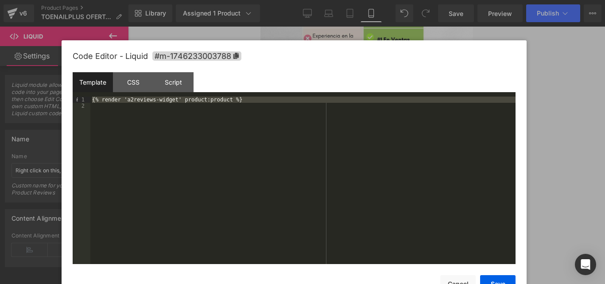
drag, startPoint x: 424, startPoint y: 83, endPoint x: 474, endPoint y: 212, distance: 138.8
click at [474, 212] on div "Template CSS Script Data 1 2 {% render 'a2reviews-widget' product:product %} XX…" at bounding box center [294, 168] width 443 height 192
click at [554, 67] on div at bounding box center [302, 142] width 605 height 284
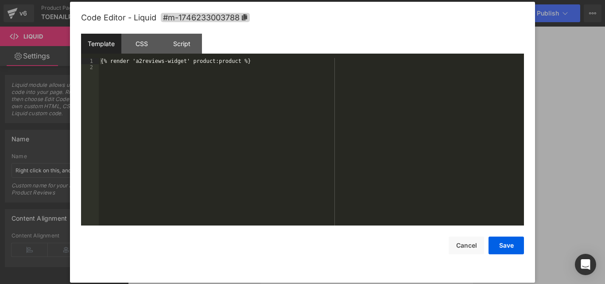
click at [375, 119] on icon at bounding box center [375, 122] width 6 height 7
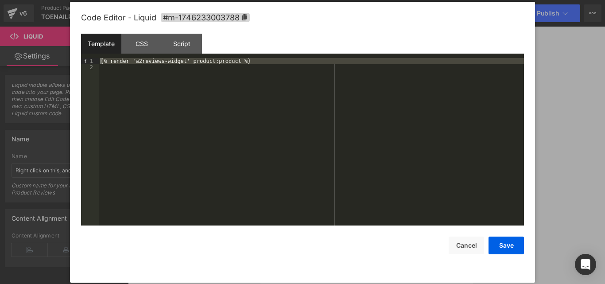
drag, startPoint x: 240, startPoint y: 66, endPoint x: 91, endPoint y: 57, distance: 149.7
click at [91, 57] on div "Template CSS Script Data 1 2 {% render 'a2reviews-widget' product:product %} XX…" at bounding box center [302, 130] width 443 height 192
click at [464, 244] on button "Cancel" at bounding box center [466, 246] width 35 height 18
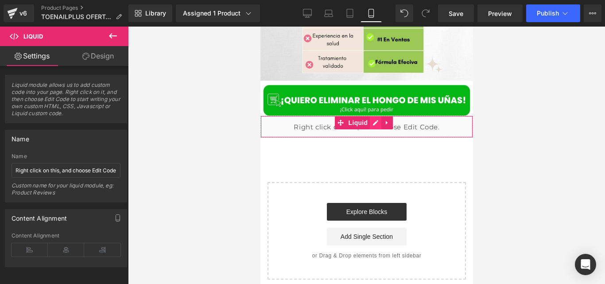
click at [375, 116] on div "Liquid" at bounding box center [366, 127] width 213 height 22
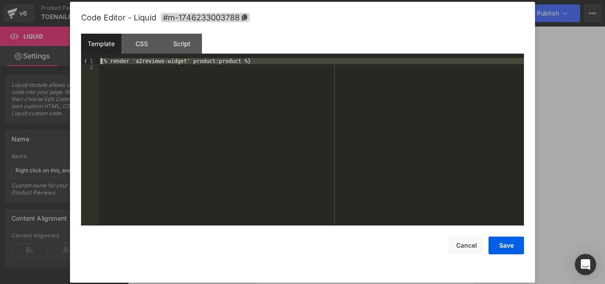
drag, startPoint x: 248, startPoint y: 65, endPoint x: 99, endPoint y: 59, distance: 149.1
click at [99, 59] on div "{% render 'a2reviews-widget' product:product %}" at bounding box center [311, 148] width 425 height 180
click at [558, 60] on div at bounding box center [302, 142] width 605 height 284
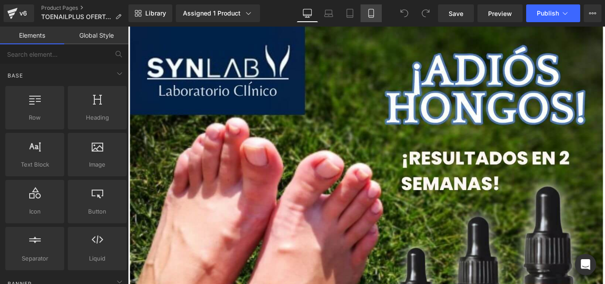
click at [373, 10] on icon at bounding box center [371, 13] width 9 height 9
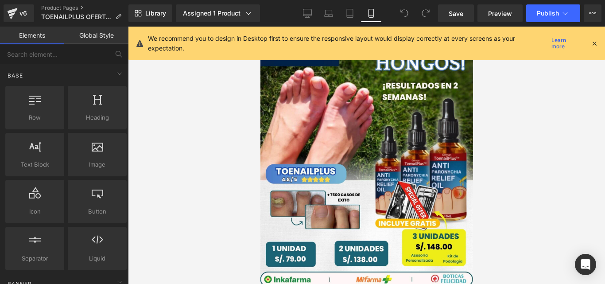
click at [596, 47] on icon at bounding box center [595, 43] width 8 height 8
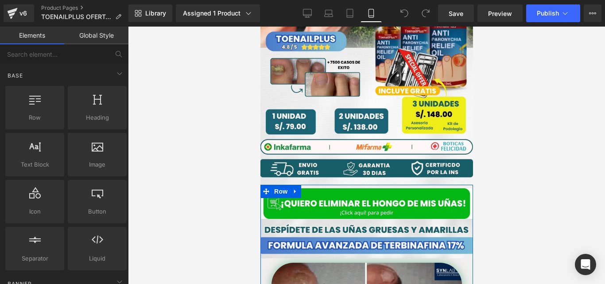
scroll to position [146, 0]
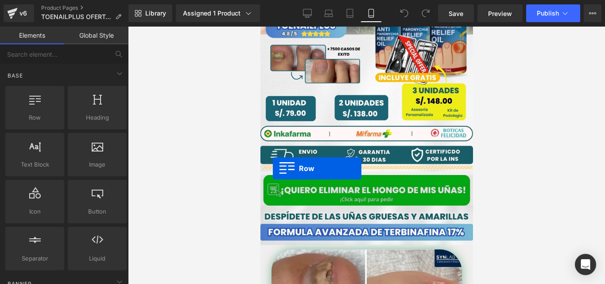
drag, startPoint x: 293, startPoint y: 129, endPoint x: 273, endPoint y: 168, distance: 44.6
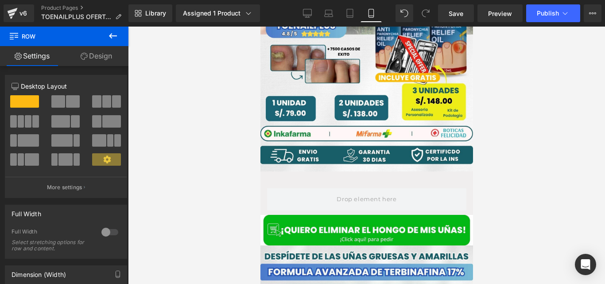
click at [113, 42] on button at bounding box center [113, 37] width 31 height 20
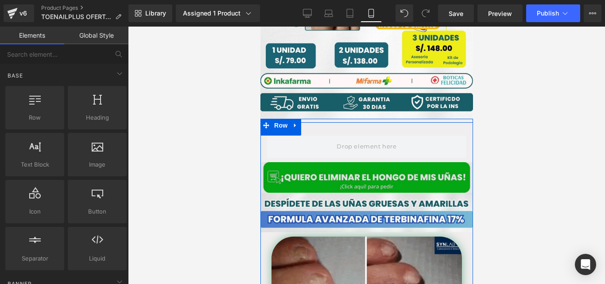
scroll to position [199, 0]
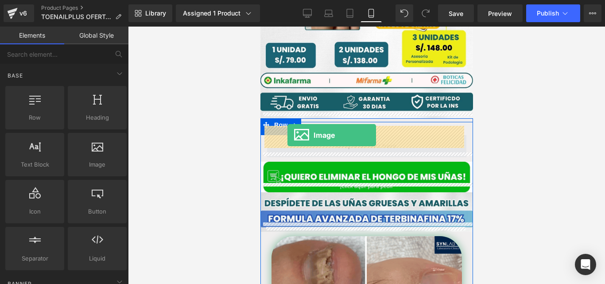
drag, startPoint x: 352, startPoint y: 194, endPoint x: 287, endPoint y: 135, distance: 87.6
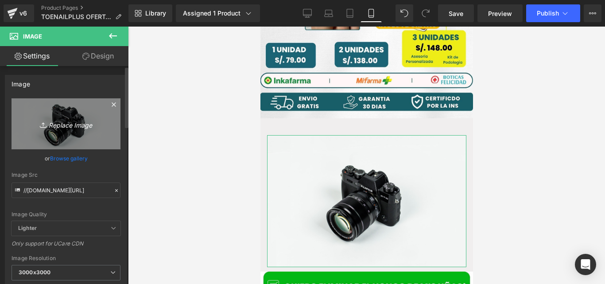
click at [87, 127] on icon "Replace Image" at bounding box center [66, 123] width 71 height 11
type input "C:\fakepath\FORMULA AVANZADA DE TERBINAFINA 11% ELIMINA ONICOMICOSIS Y EL PIE D…"
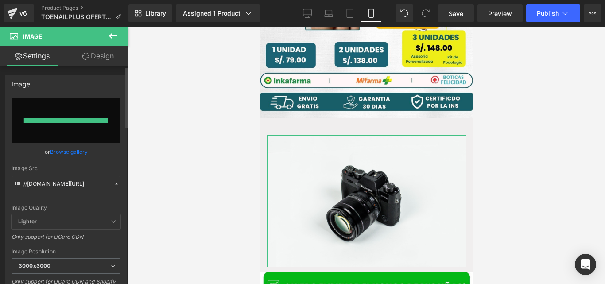
type input "https://ucarecdn.com/ffb90f13-b382-48ce-b93b-7e14dcf2b2bd/-/format/auto/-/previ…"
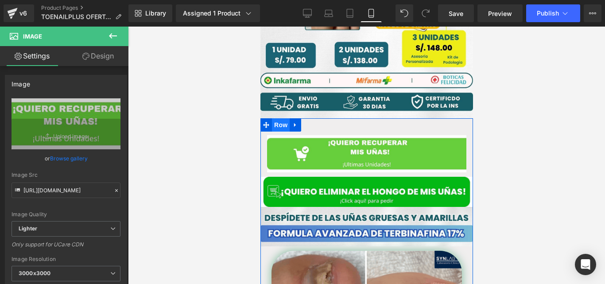
click at [280, 120] on span "Row" at bounding box center [281, 124] width 18 height 13
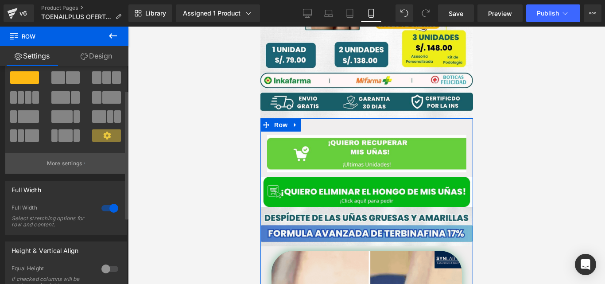
scroll to position [43, 0]
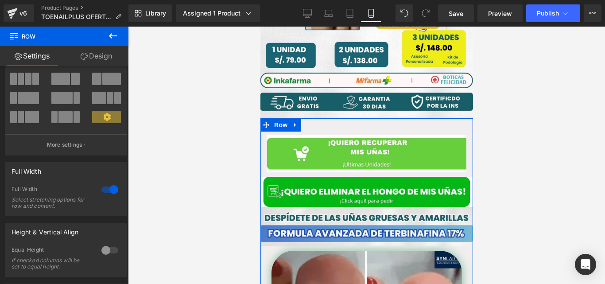
click at [98, 56] on link "Design" at bounding box center [96, 56] width 64 height 20
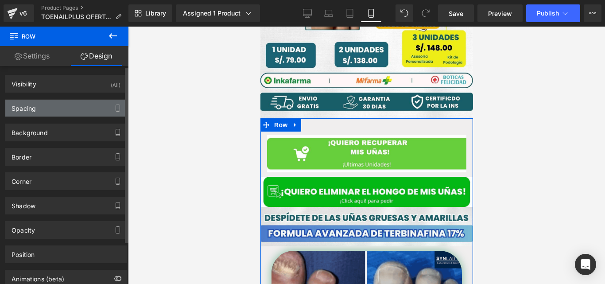
type input "0"
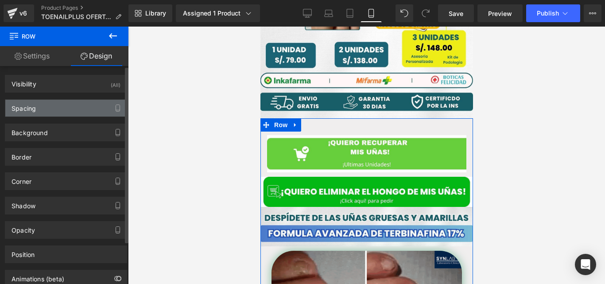
type input "0"
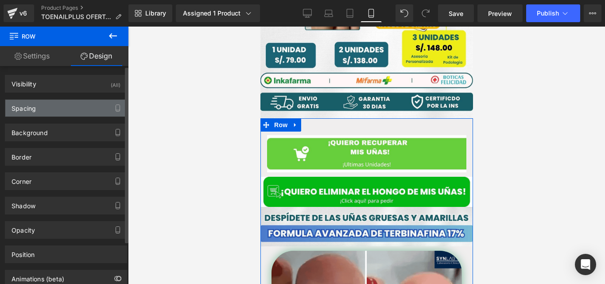
type input "0"
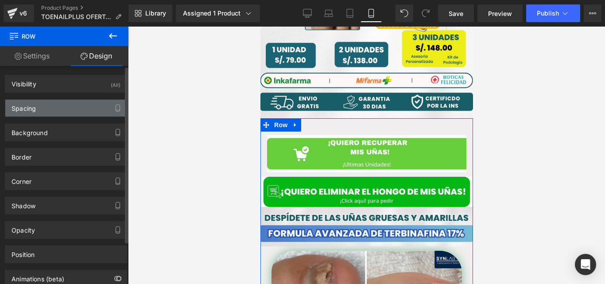
type input "0"
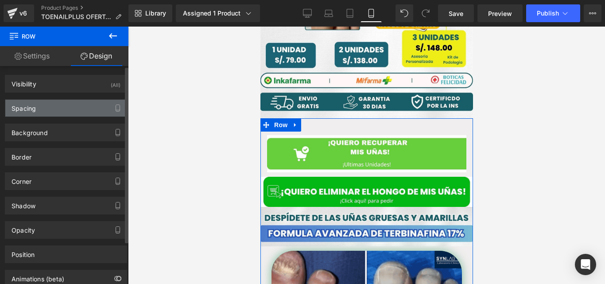
type input "0"
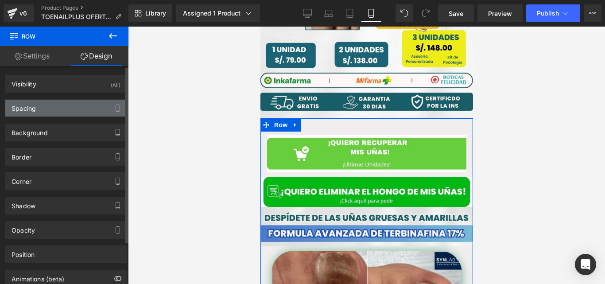
type input "0"
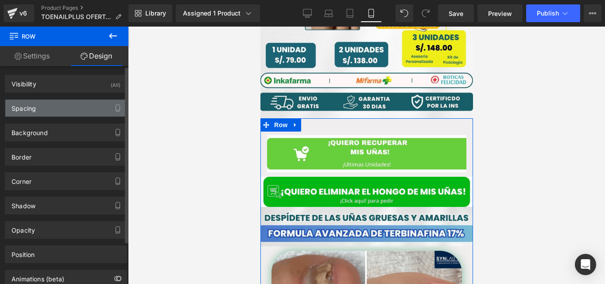
click at [100, 110] on div "Spacing" at bounding box center [65, 108] width 121 height 17
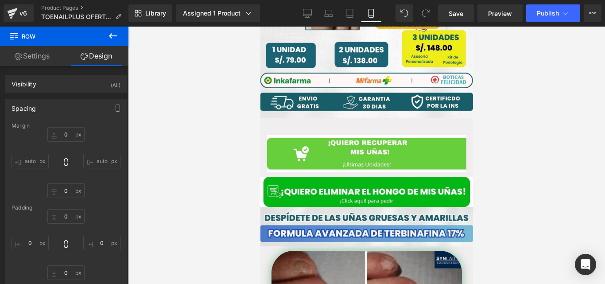
click at [222, 112] on div at bounding box center [366, 156] width 477 height 258
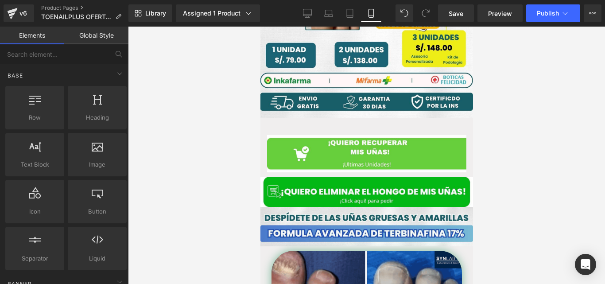
click at [230, 167] on div at bounding box center [366, 156] width 477 height 258
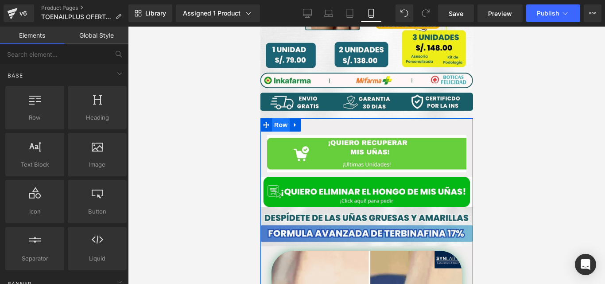
click at [281, 118] on span "Row" at bounding box center [281, 124] width 18 height 13
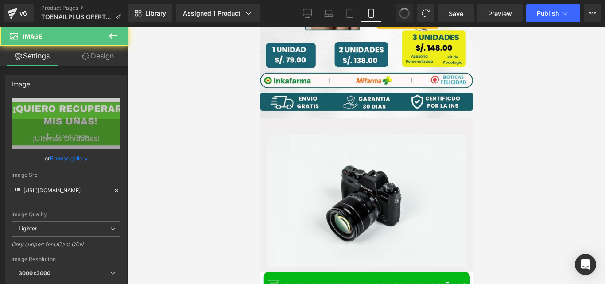
type input "//d1um8515vdn9kb.cloudfront.net/images/parallax.jpg"
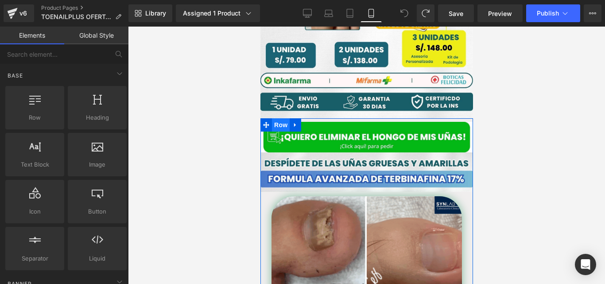
click at [277, 119] on span "Row" at bounding box center [281, 124] width 18 height 13
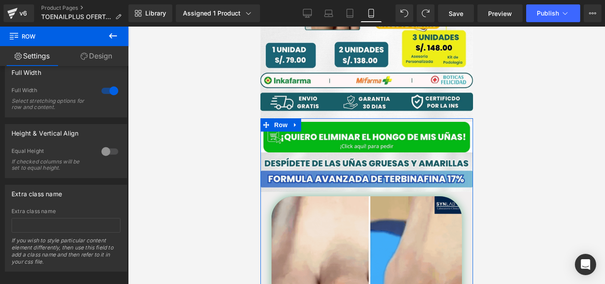
scroll to position [154, 0]
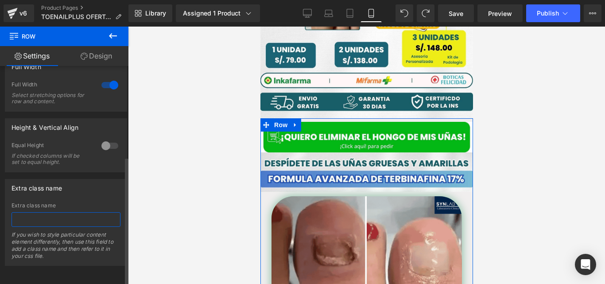
click at [37, 212] on input "text" at bounding box center [66, 219] width 109 height 15
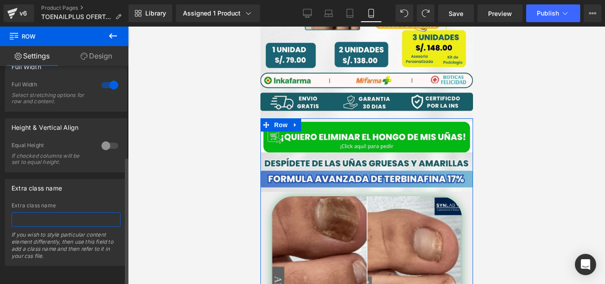
click at [37, 212] on input "text" at bounding box center [66, 219] width 109 height 15
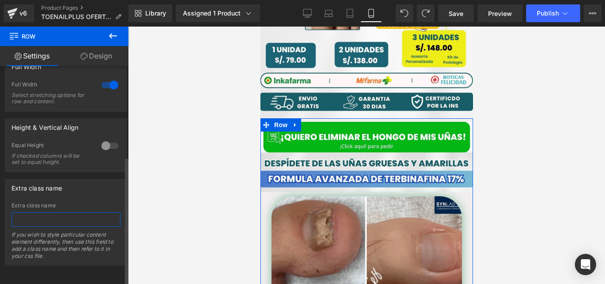
click at [37, 212] on input "text" at bounding box center [66, 219] width 109 height 15
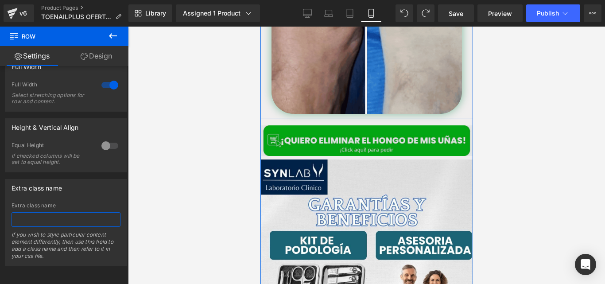
scroll to position [473, 0]
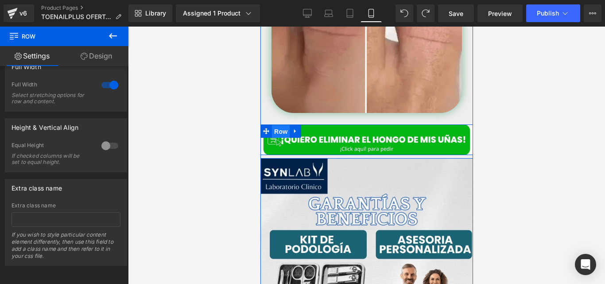
click at [278, 128] on span "Row" at bounding box center [281, 131] width 18 height 13
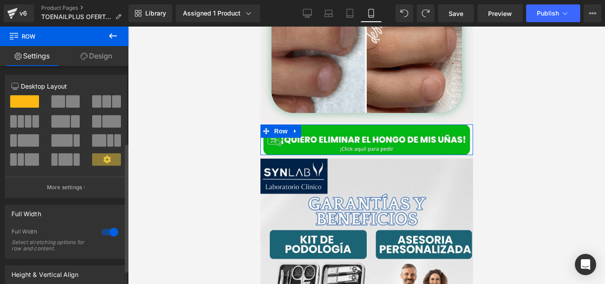
scroll to position [154, 0]
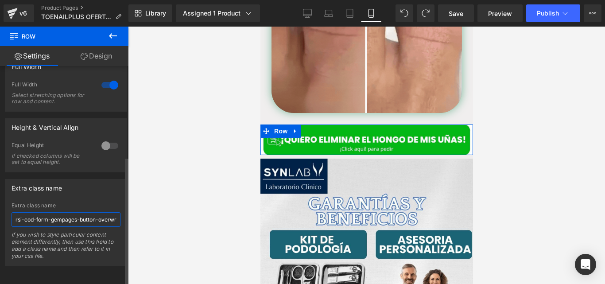
click at [80, 212] on input "rsi-cod-form-gempages-button-overwrite rsi-cod-form-is-gempage" at bounding box center [66, 219] width 109 height 15
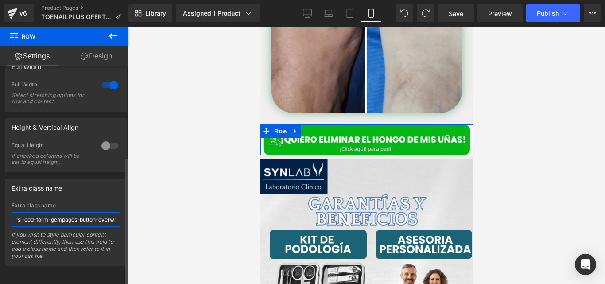
click at [80, 212] on input "rsi-cod-form-gempages-button-overwrite rsi-cod-form-is-gempage" at bounding box center [66, 219] width 109 height 15
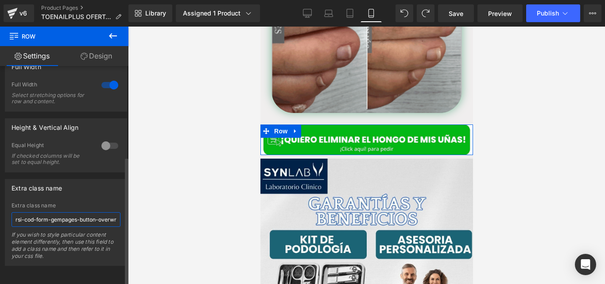
click at [80, 212] on input "rsi-cod-form-gempages-button-overwrite rsi-cod-form-is-gempage" at bounding box center [66, 219] width 109 height 15
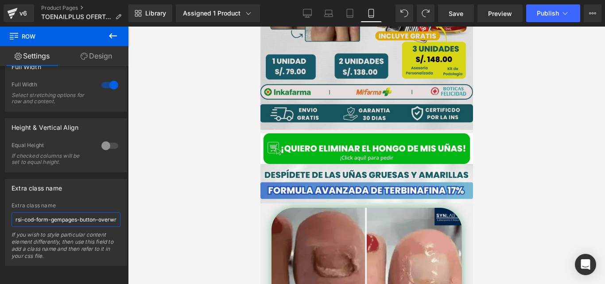
scroll to position [216, 0]
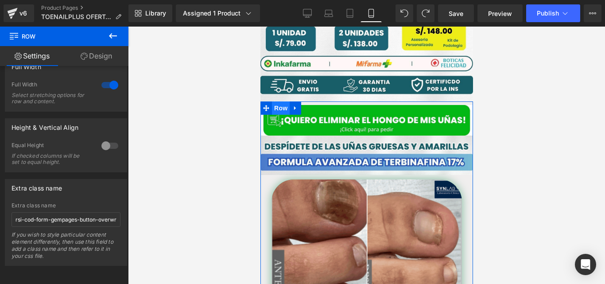
click at [278, 101] on span "Row" at bounding box center [281, 107] width 18 height 13
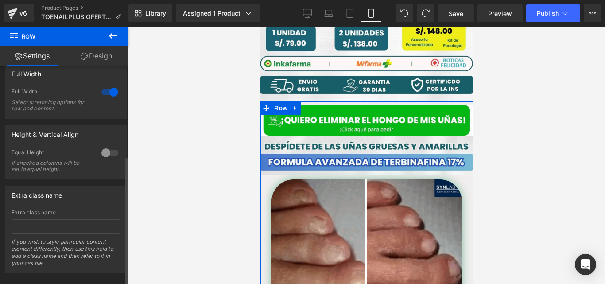
scroll to position [154, 0]
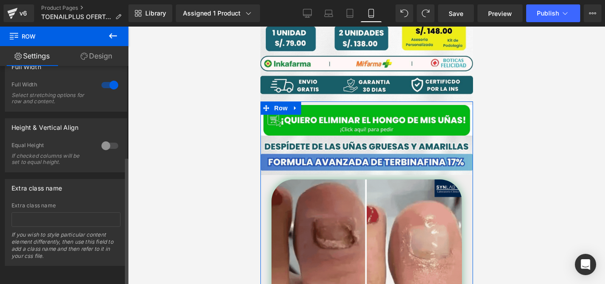
drag, startPoint x: 34, startPoint y: 182, endPoint x: 77, endPoint y: 181, distance: 42.6
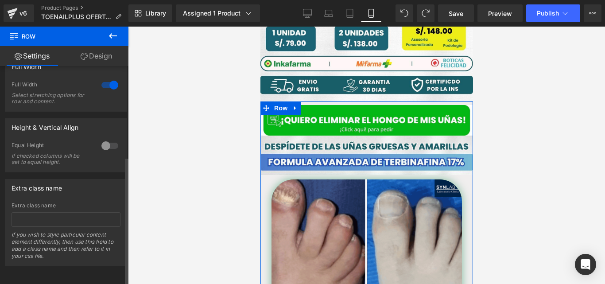
click at [77, 181] on div "Extra class name" at bounding box center [65, 188] width 121 height 17
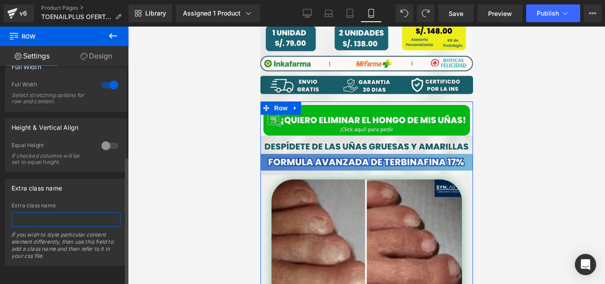
click at [73, 212] on input "text" at bounding box center [66, 219] width 109 height 15
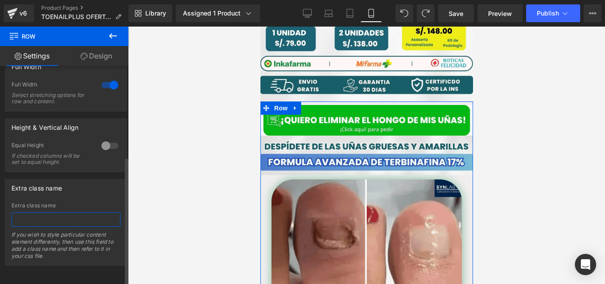
paste input "rsi-cod-form-gempages-button-overwrite rsi-cod-form-is-gempage"
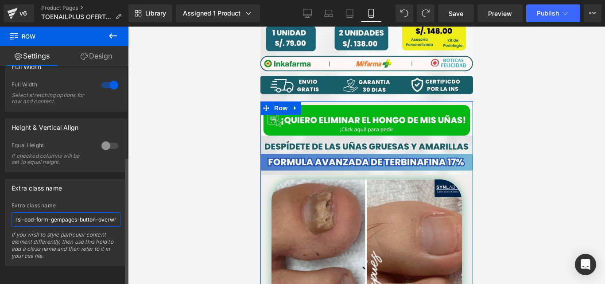
scroll to position [0, 74]
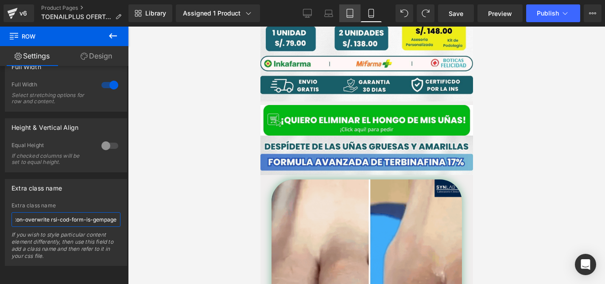
type input "rsi-cod-form-gempages-button-overwrite rsi-cod-form-is-gempage"
